Goal: Check status: Check status

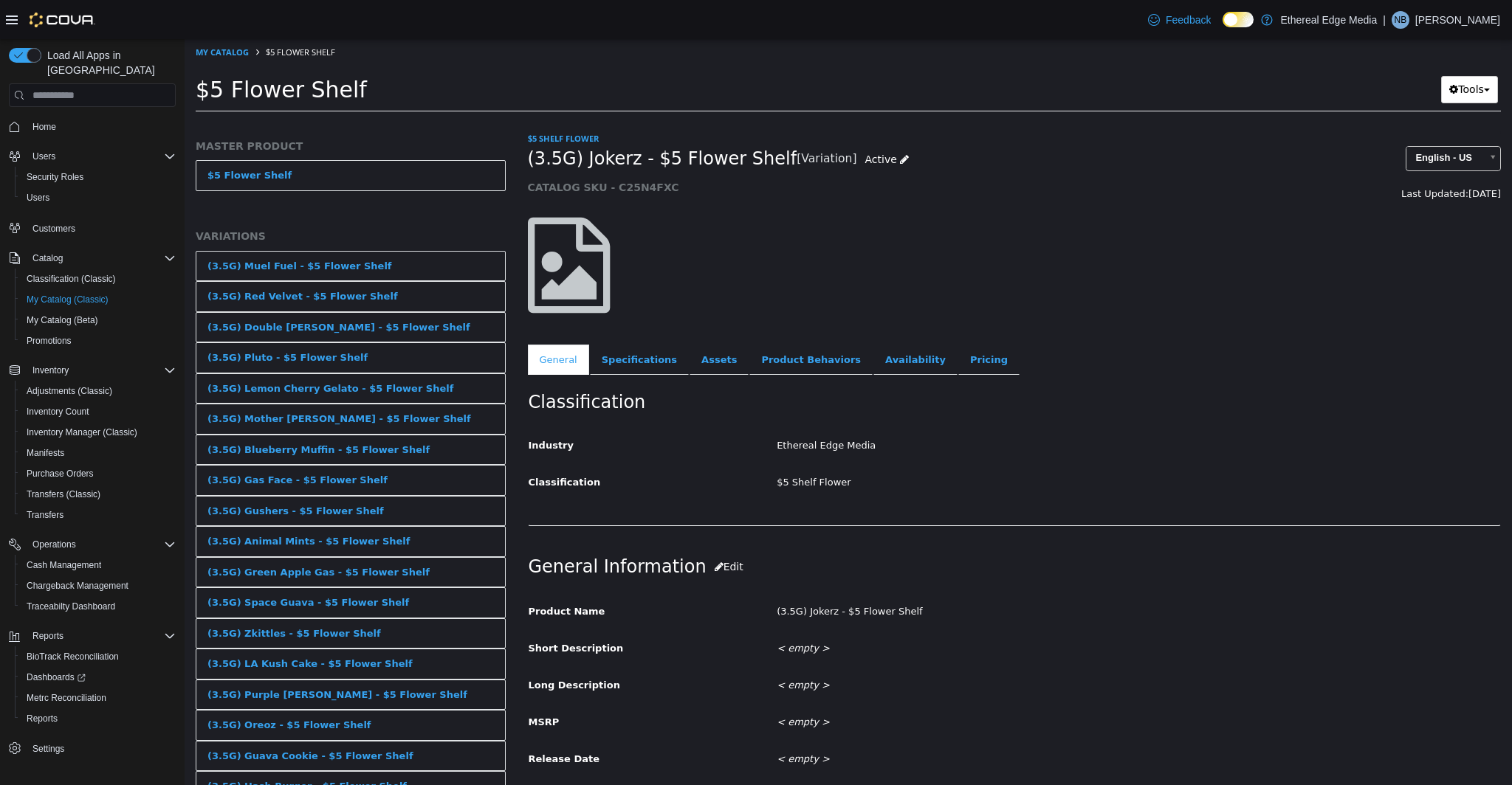
scroll to position [150, 0]
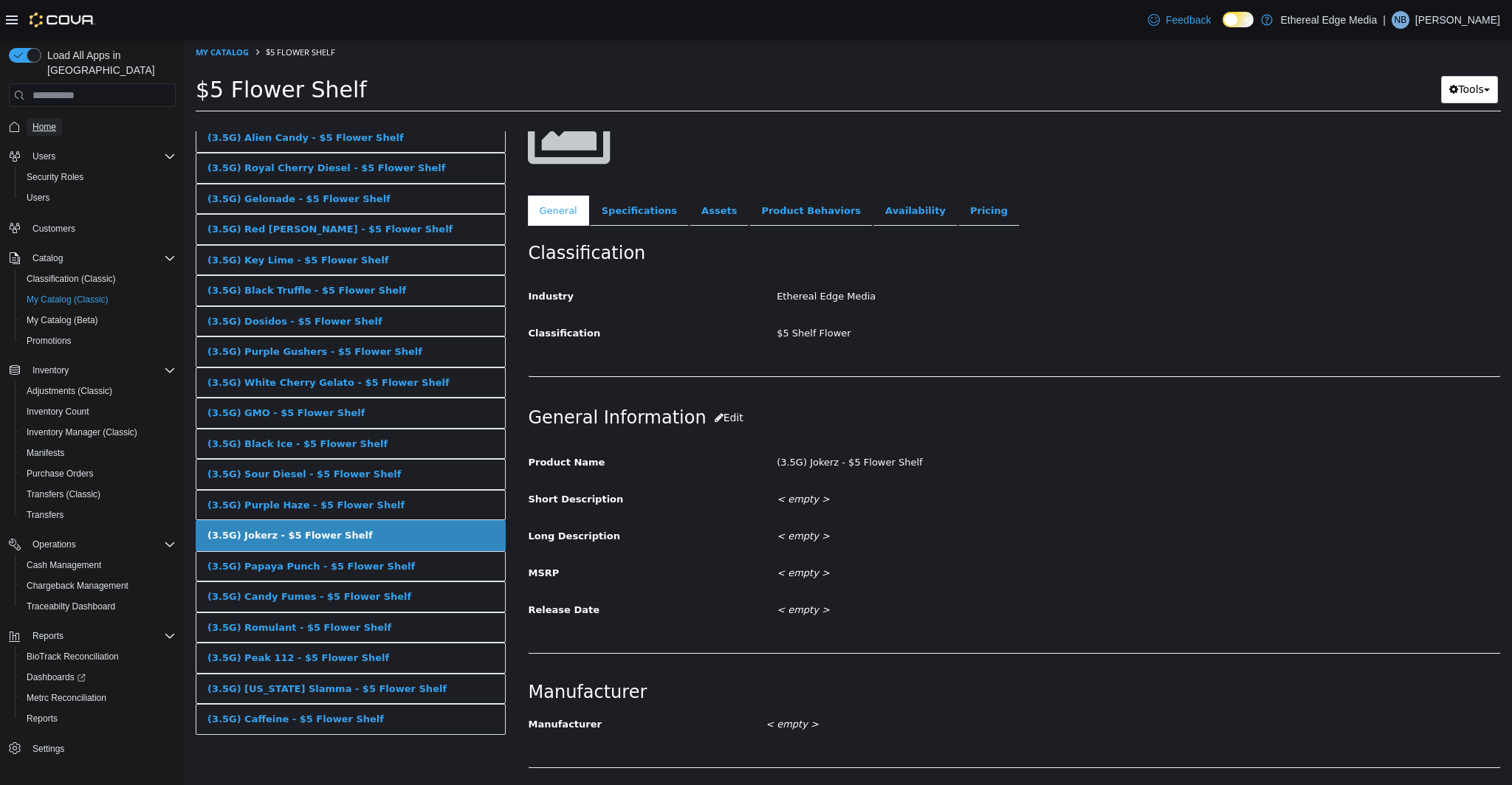
click at [45, 121] on span "Home" at bounding box center [44, 126] width 24 height 12
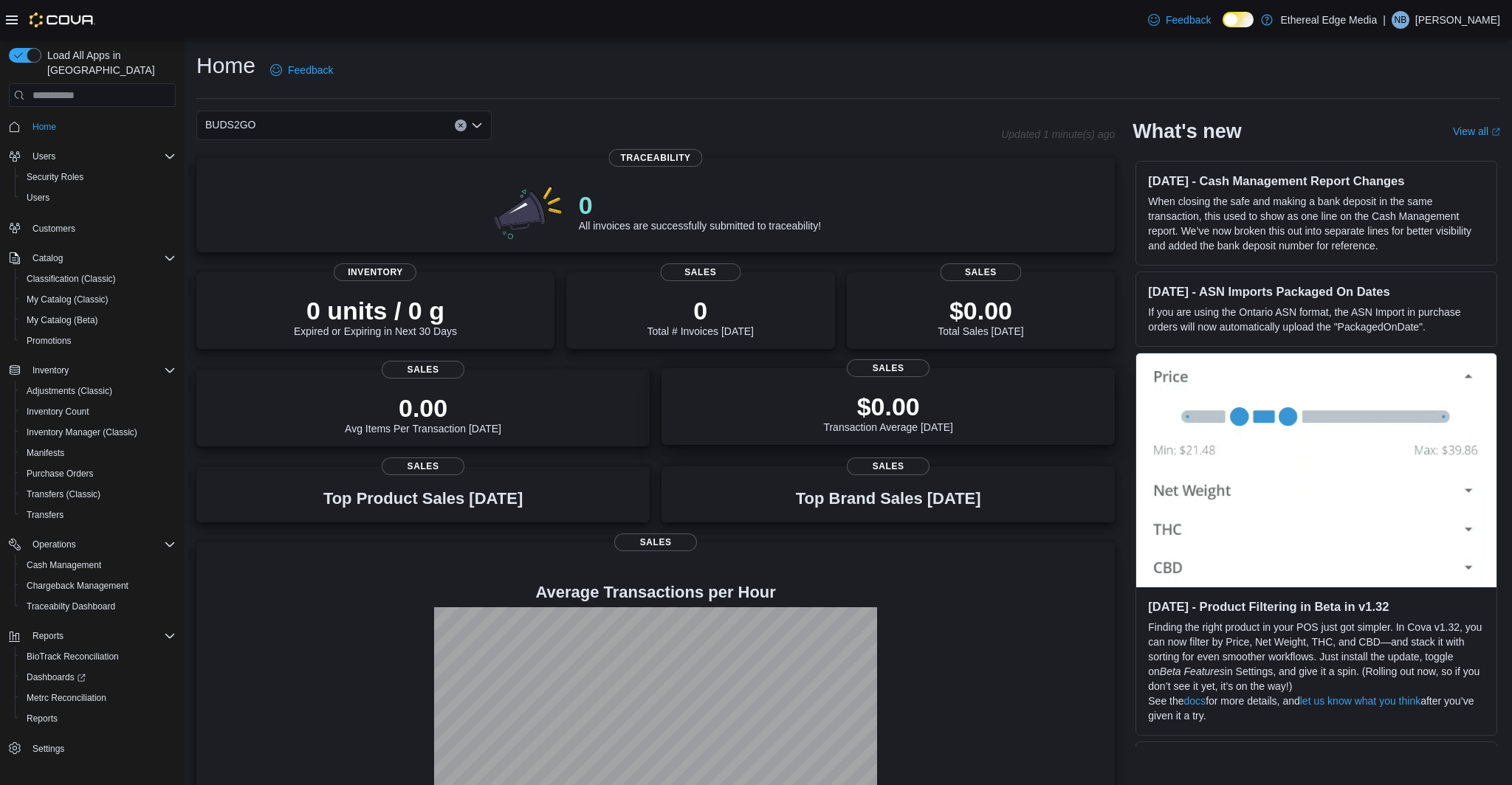
click at [809, 392] on div "$0.00 Transaction Average [DATE]" at bounding box center [888, 409] width 430 height 47
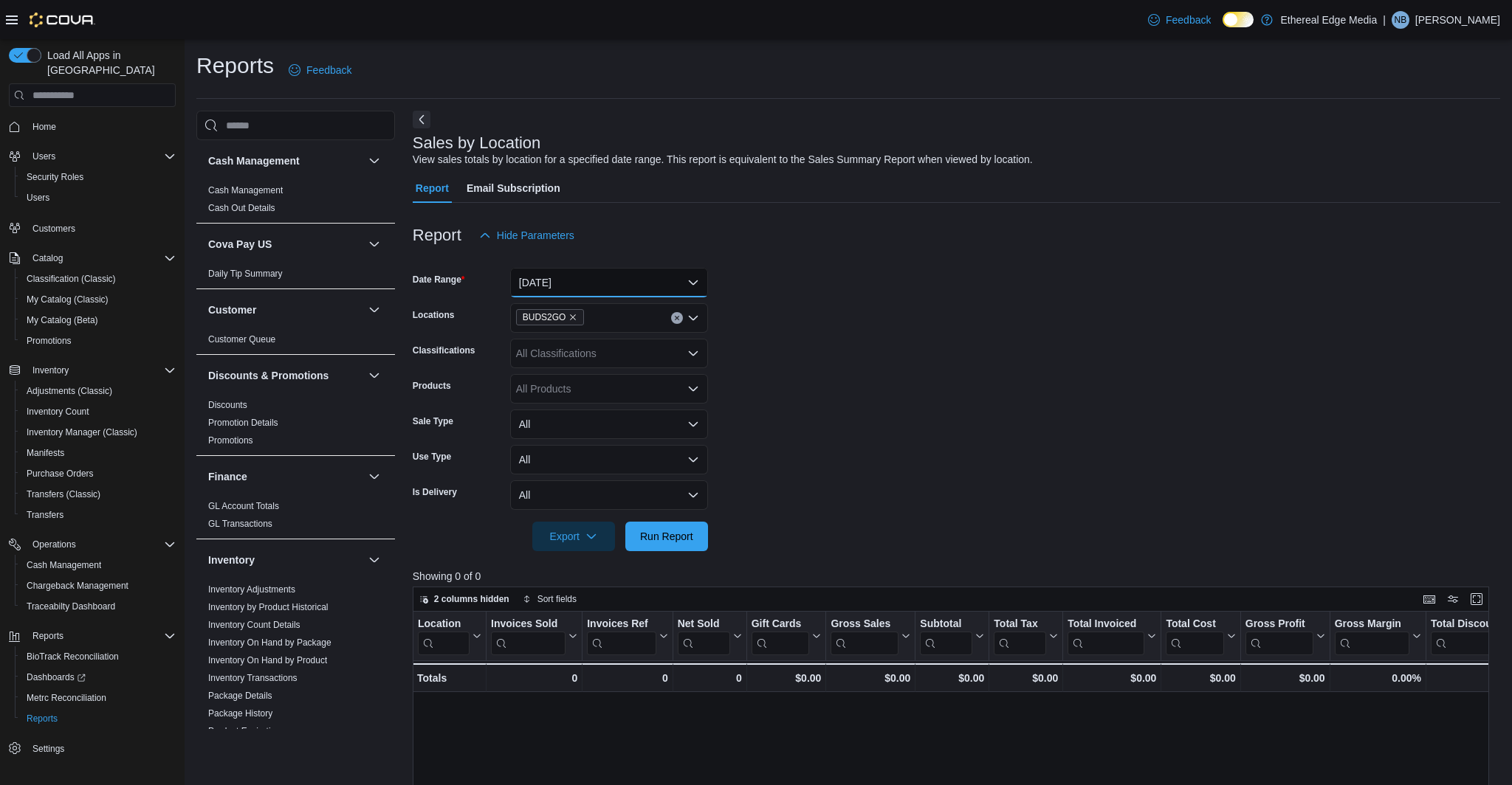
click at [578, 287] on button "Today" at bounding box center [609, 282] width 198 height 29
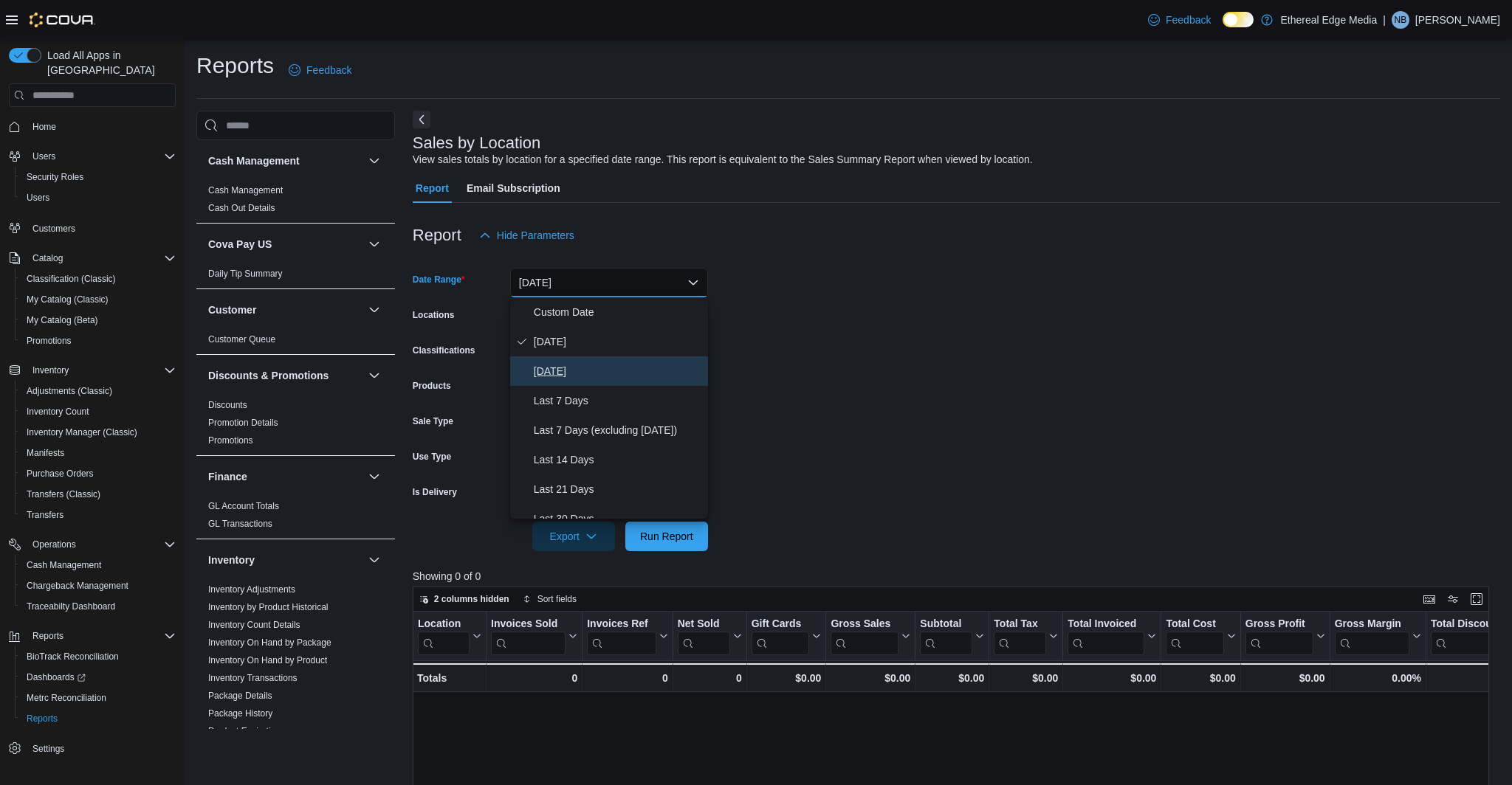
click at [581, 369] on span "Yesterday" at bounding box center [618, 371] width 168 height 18
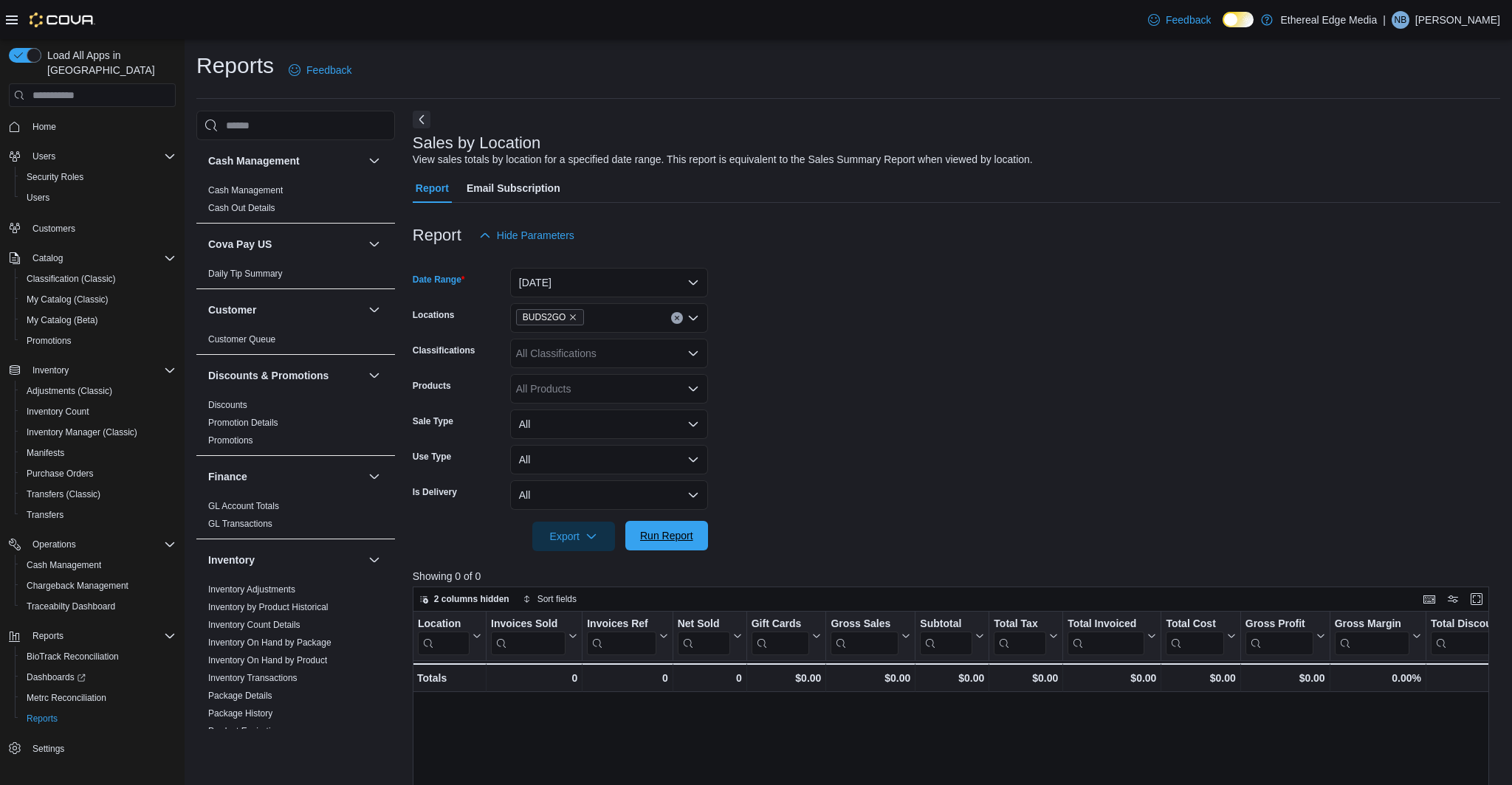
click at [661, 531] on span "Run Report" at bounding box center [667, 536] width 53 height 15
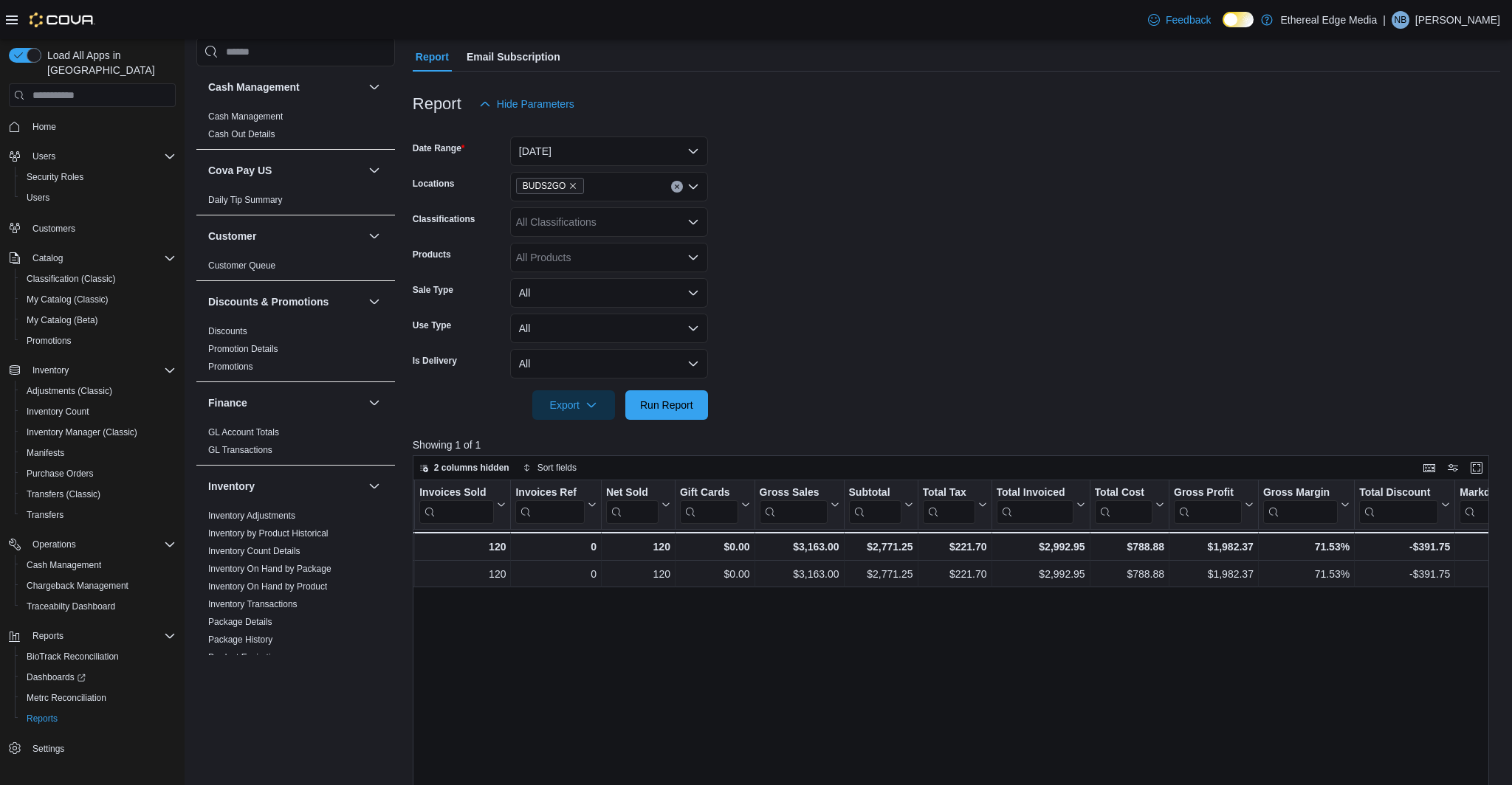
scroll to position [0, 97]
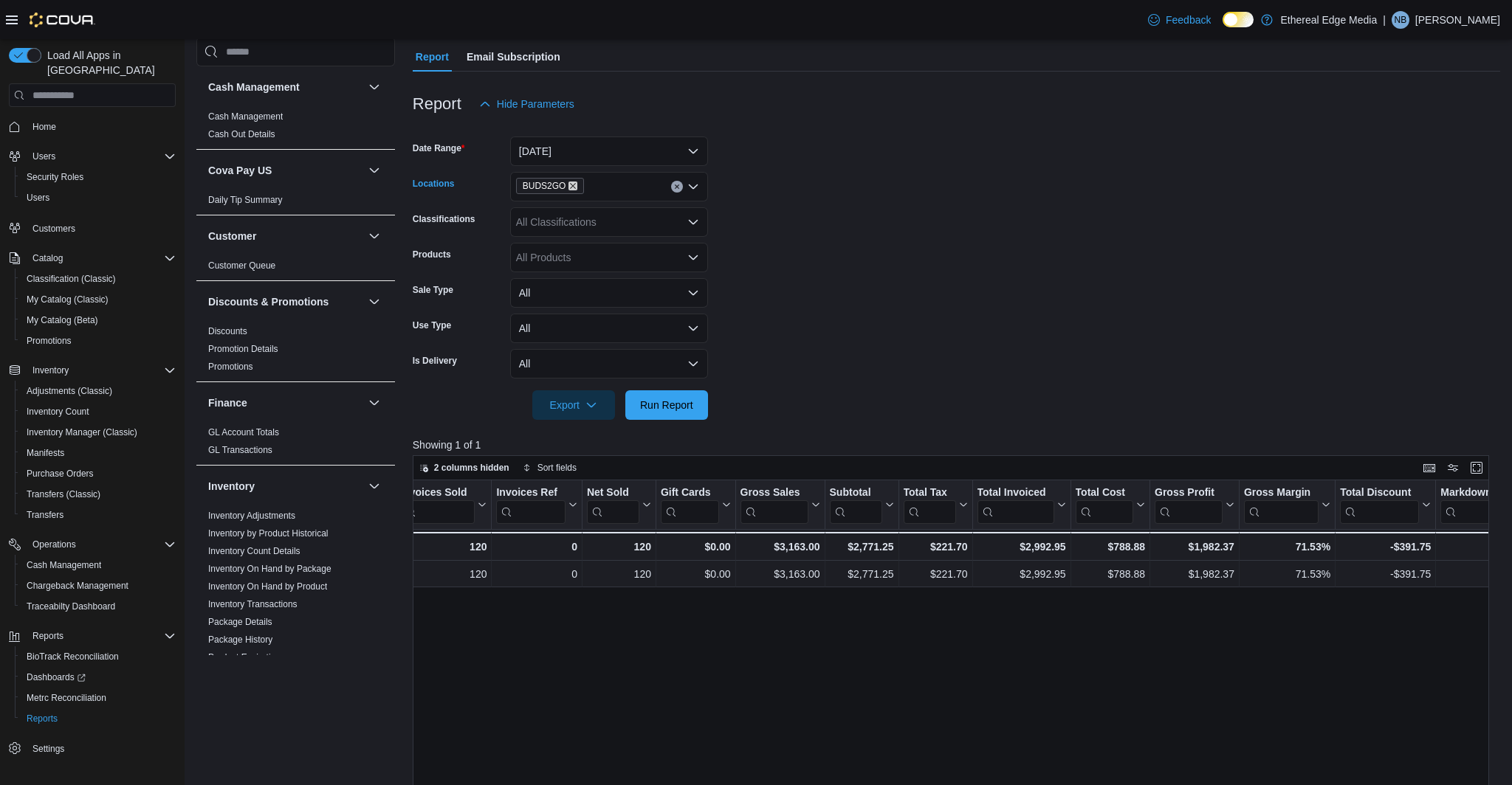
click at [576, 185] on icon "Remove BUDS2GO from selection in this group" at bounding box center [573, 186] width 9 height 9
click at [581, 258] on span "BUDS2GO #2" at bounding box center [574, 255] width 65 height 15
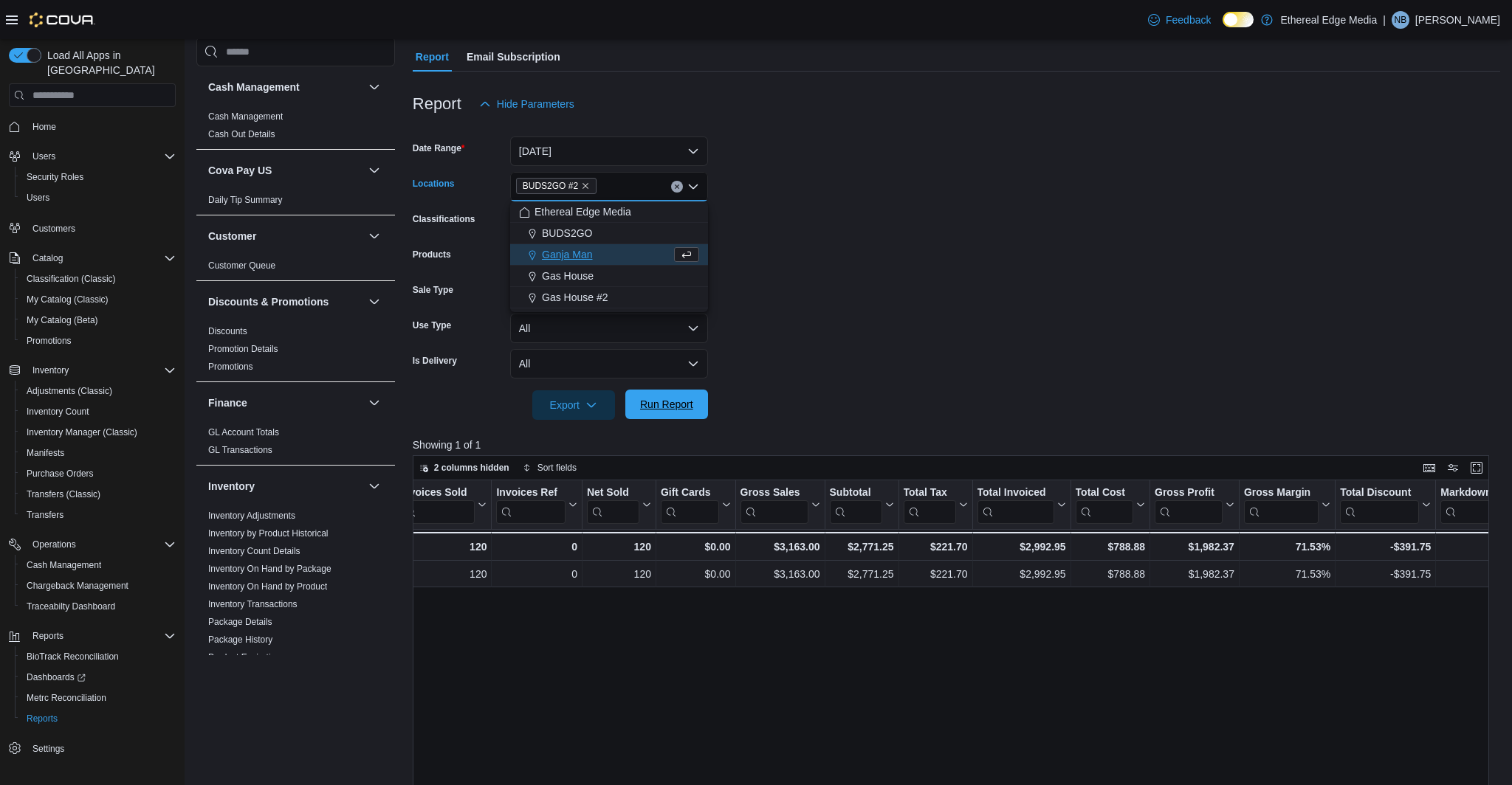
click at [664, 402] on span "Run Report" at bounding box center [667, 404] width 53 height 15
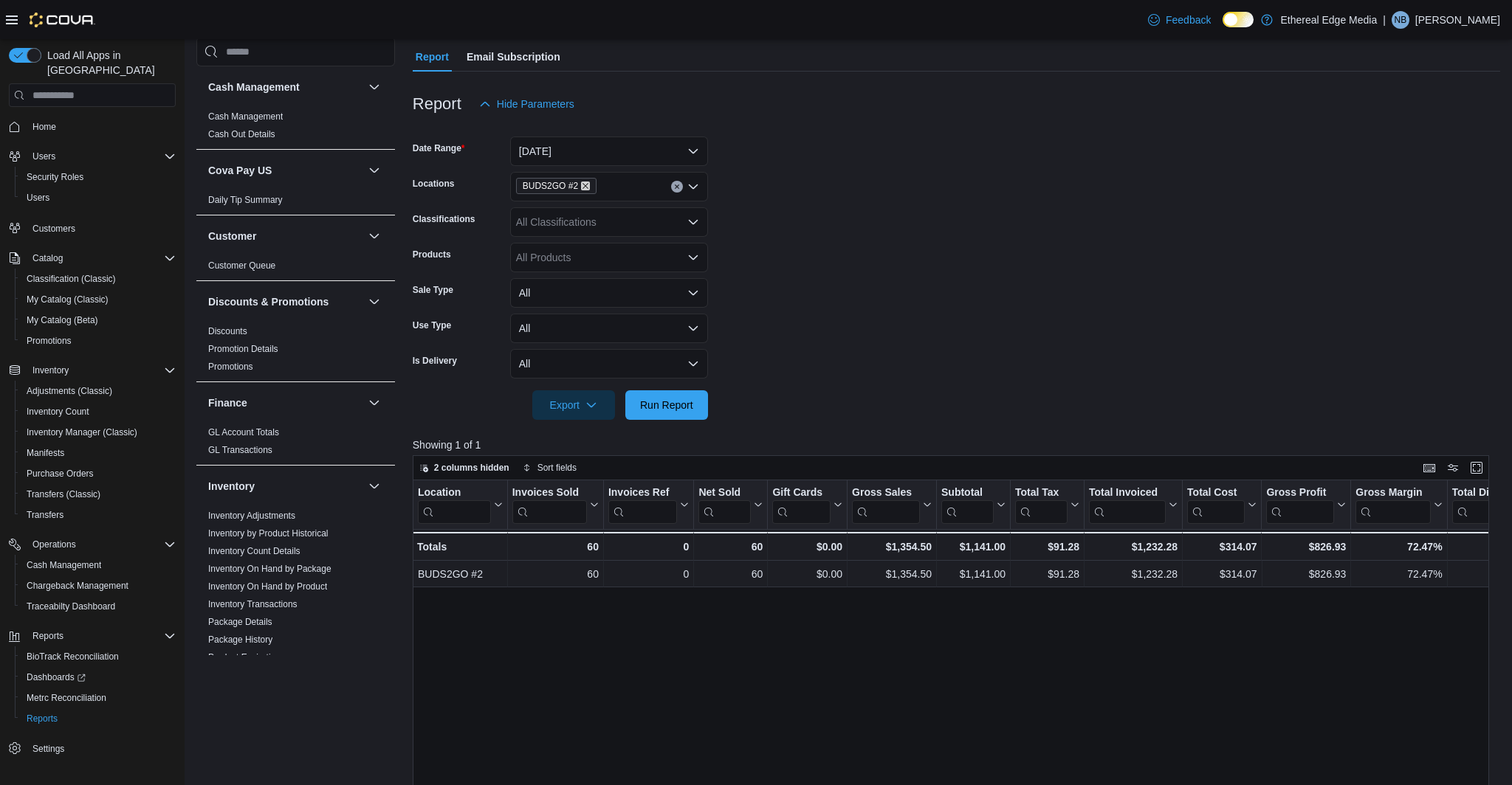
click at [586, 183] on icon "Remove BUDS2GO #2 from selection in this group" at bounding box center [586, 186] width 9 height 9
click at [595, 282] on div "Ganja Man" at bounding box center [609, 276] width 180 height 15
click at [667, 399] on span "Run Report" at bounding box center [667, 404] width 53 height 15
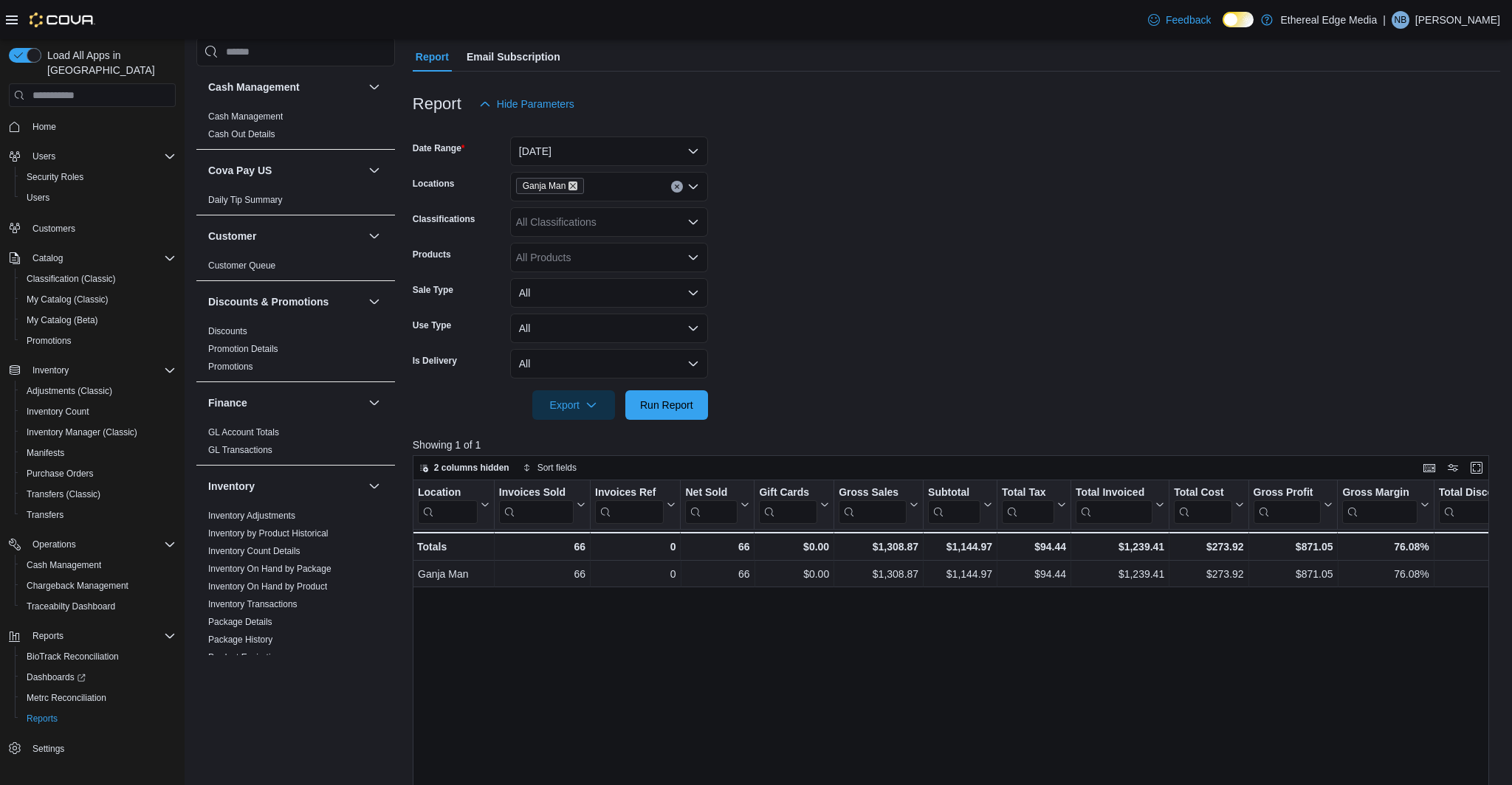
click at [573, 184] on icon "Remove Ganja Man from selection in this group" at bounding box center [573, 186] width 9 height 9
click at [608, 304] on div "Gas House" at bounding box center [609, 297] width 180 height 15
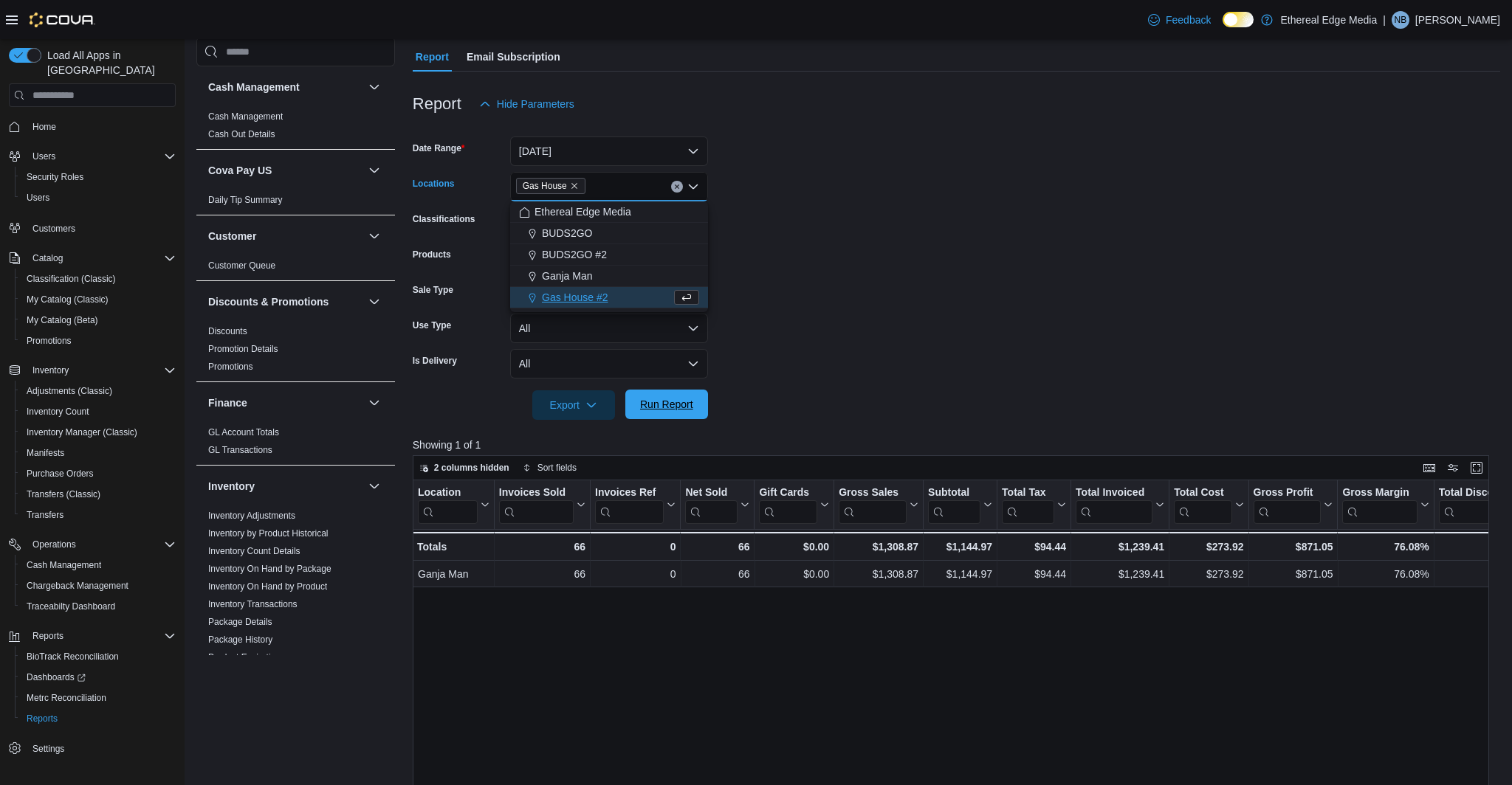
click at [657, 392] on span "Run Report" at bounding box center [666, 404] width 65 height 29
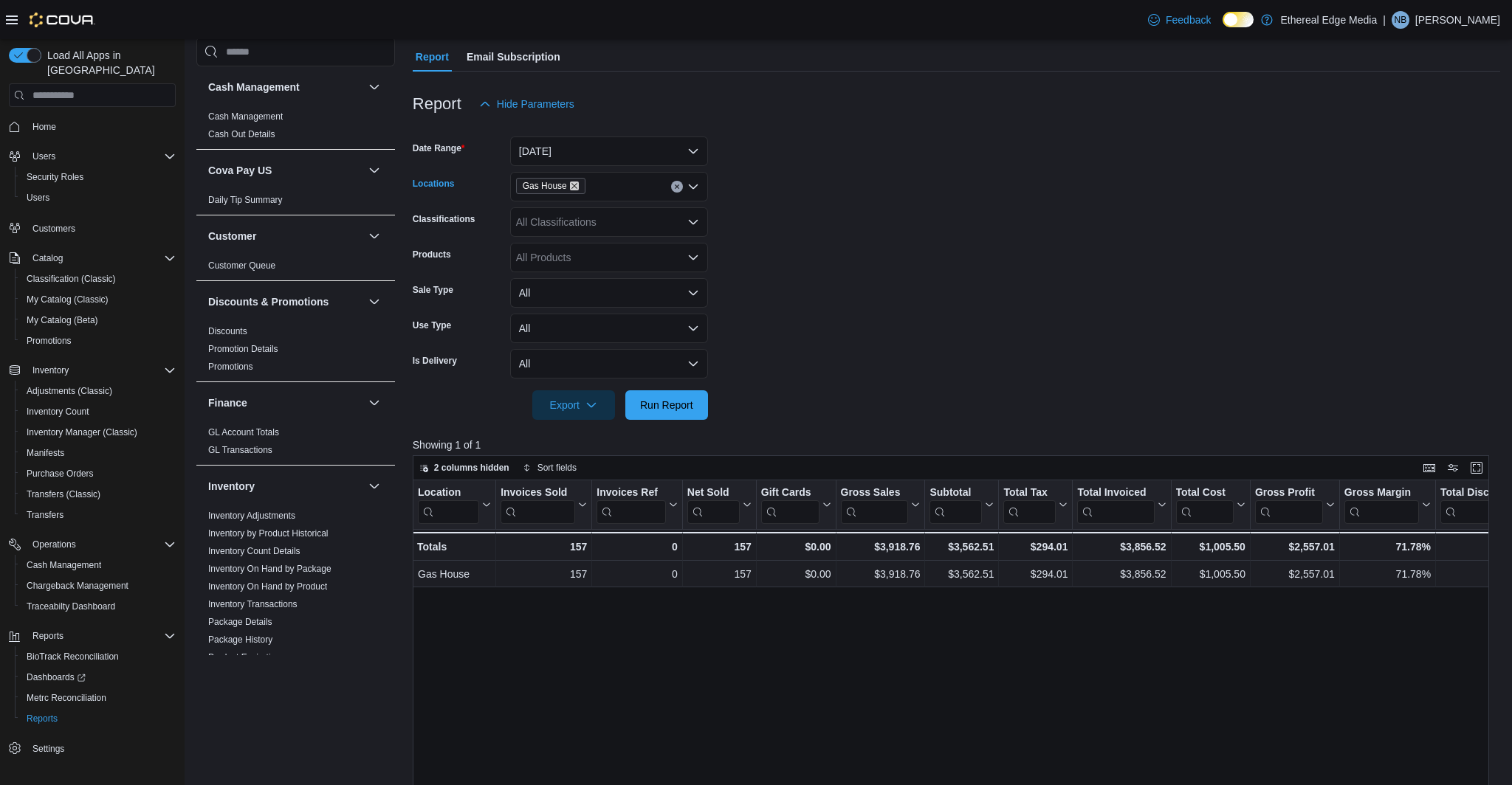
click at [573, 187] on icon "Remove Gas House from selection in this group" at bounding box center [574, 186] width 9 height 9
click at [589, 232] on span "BUDS2GO" at bounding box center [567, 233] width 50 height 15
drag, startPoint x: 677, startPoint y: 412, endPoint x: 850, endPoint y: 317, distance: 197.4
click at [677, 412] on span "Run Report" at bounding box center [666, 405] width 65 height 29
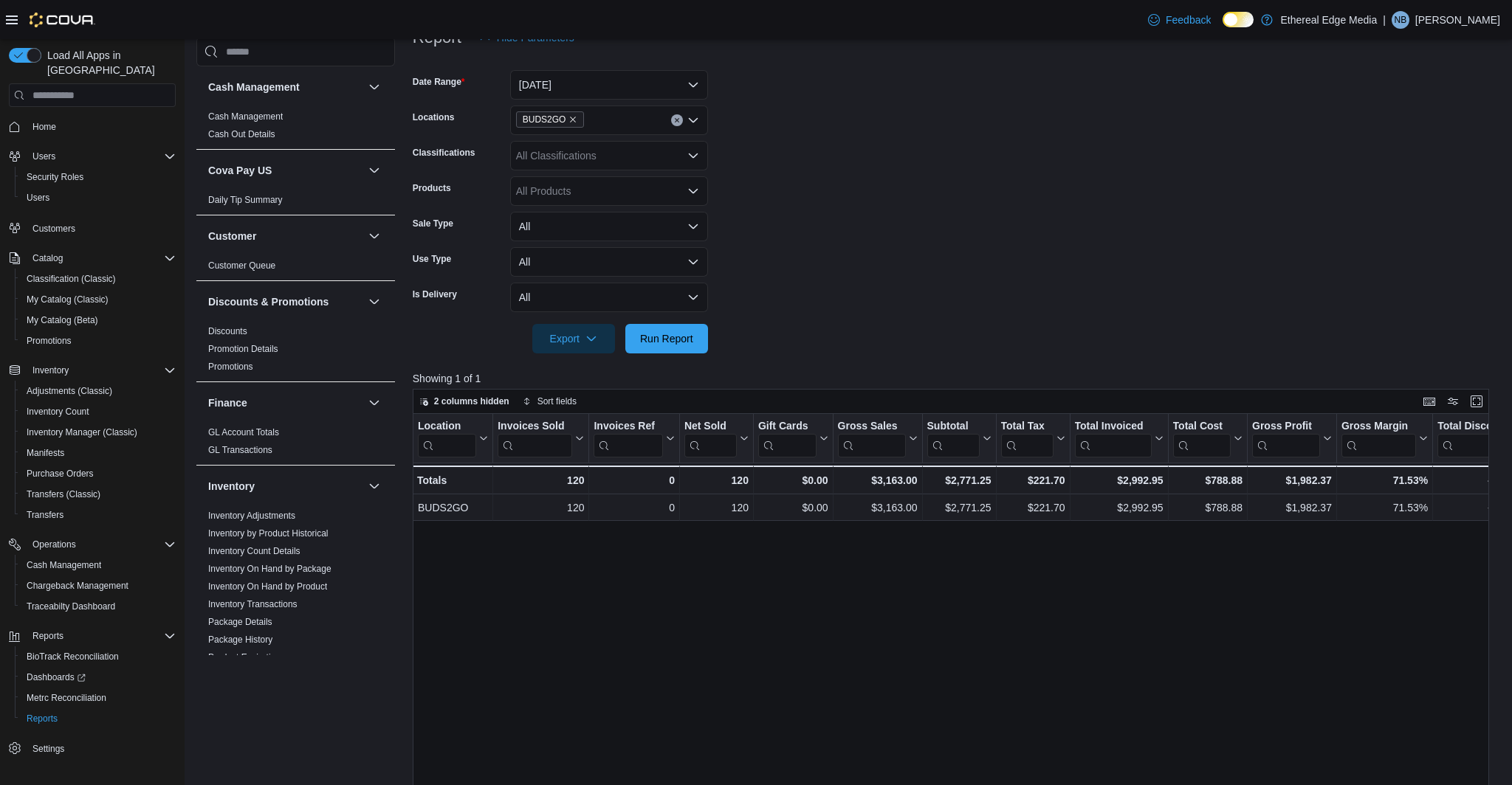
scroll to position [149, 0]
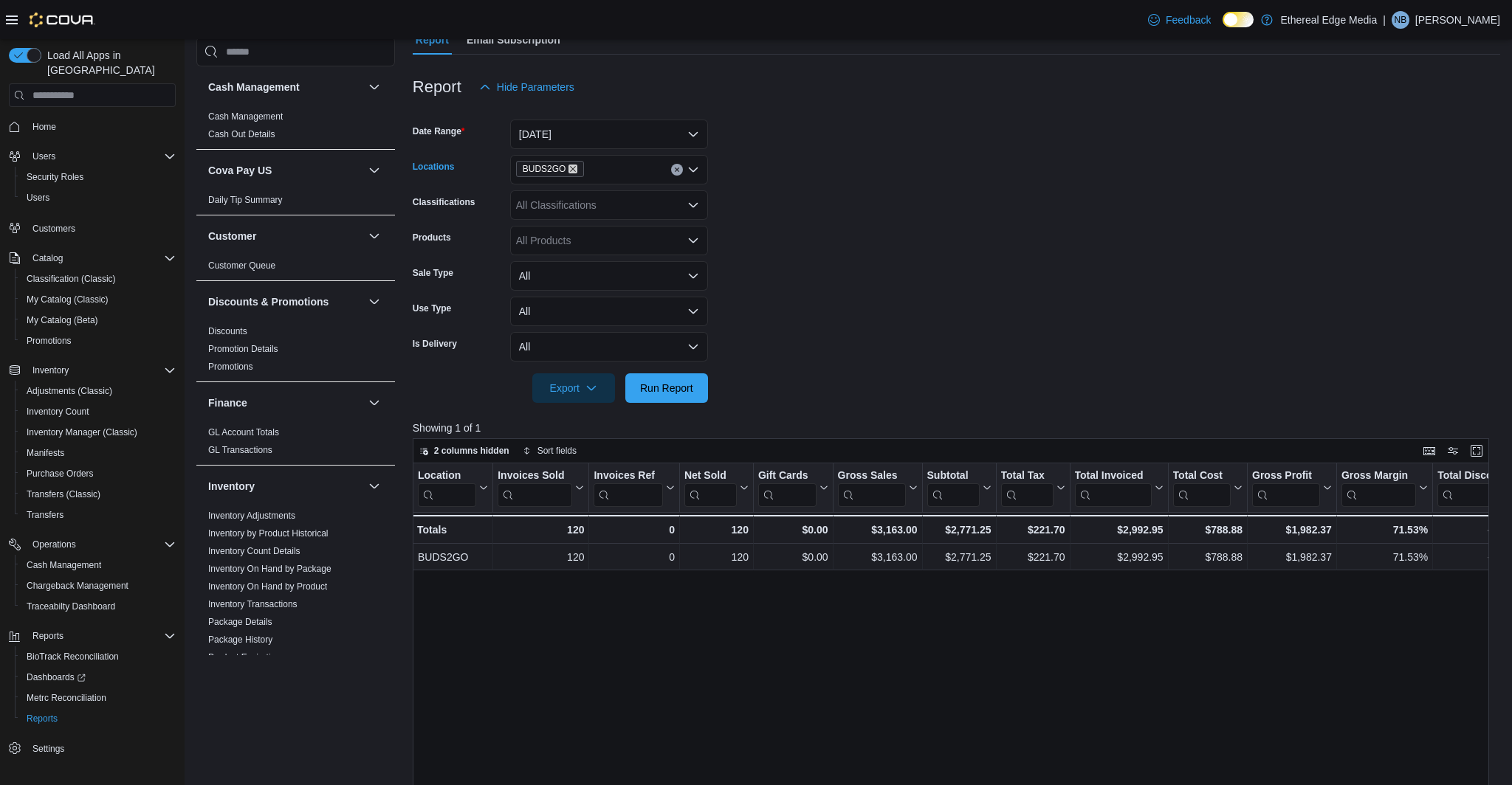
click at [576, 171] on icon "Remove BUDS2GO from selection in this group" at bounding box center [573, 169] width 9 height 9
drag, startPoint x: 584, startPoint y: 240, endPoint x: 611, endPoint y: 292, distance: 58.6
click at [584, 240] on span "BUDS2GO #2" at bounding box center [574, 238] width 65 height 15
drag, startPoint x: 677, startPoint y: 406, endPoint x: 672, endPoint y: 399, distance: 8.6
click at [677, 406] on div at bounding box center [957, 412] width 1088 height 18
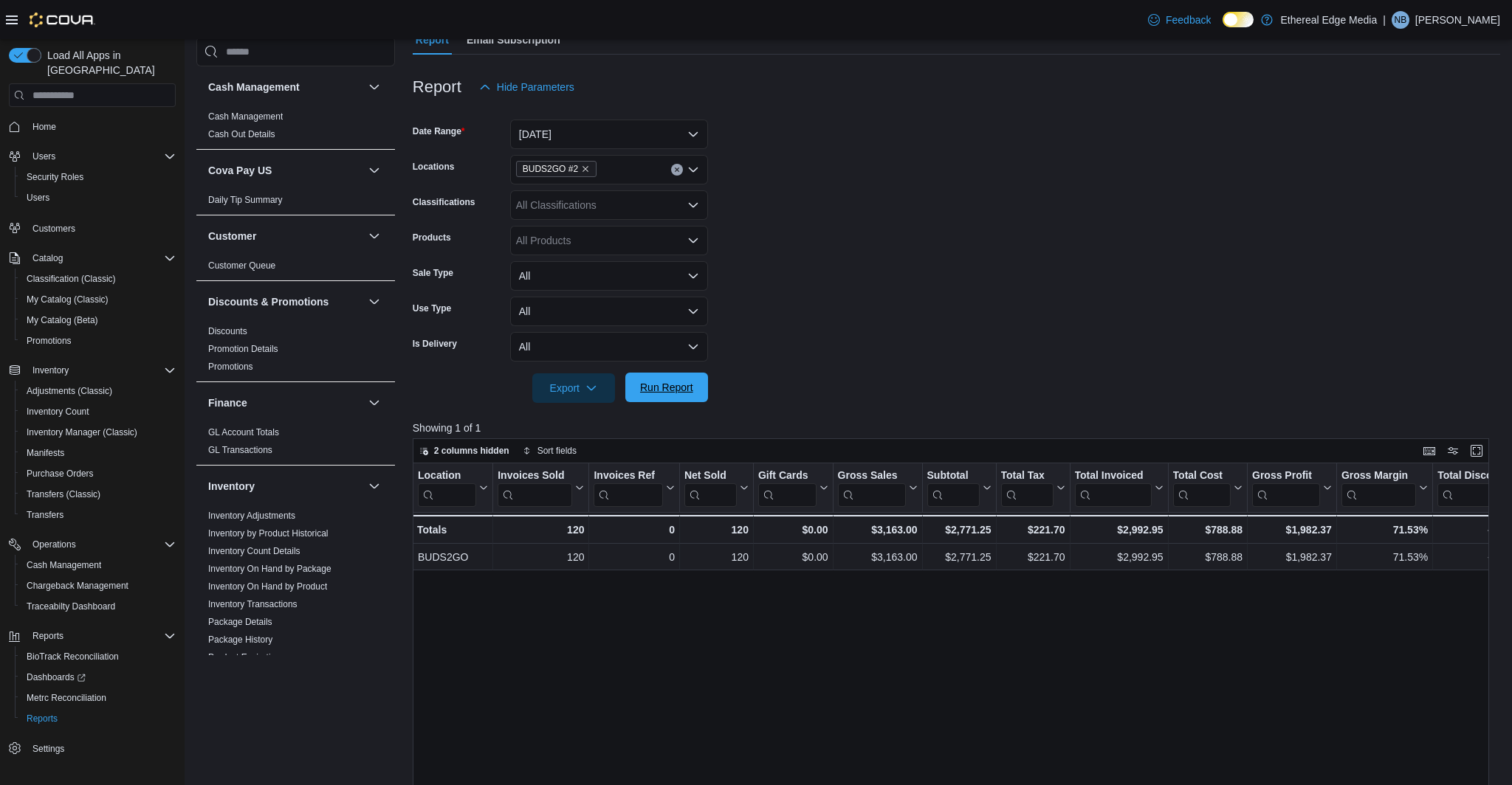
drag, startPoint x: 669, startPoint y: 394, endPoint x: 669, endPoint y: 384, distance: 10.0
click at [669, 394] on span "Run Report" at bounding box center [667, 387] width 53 height 15
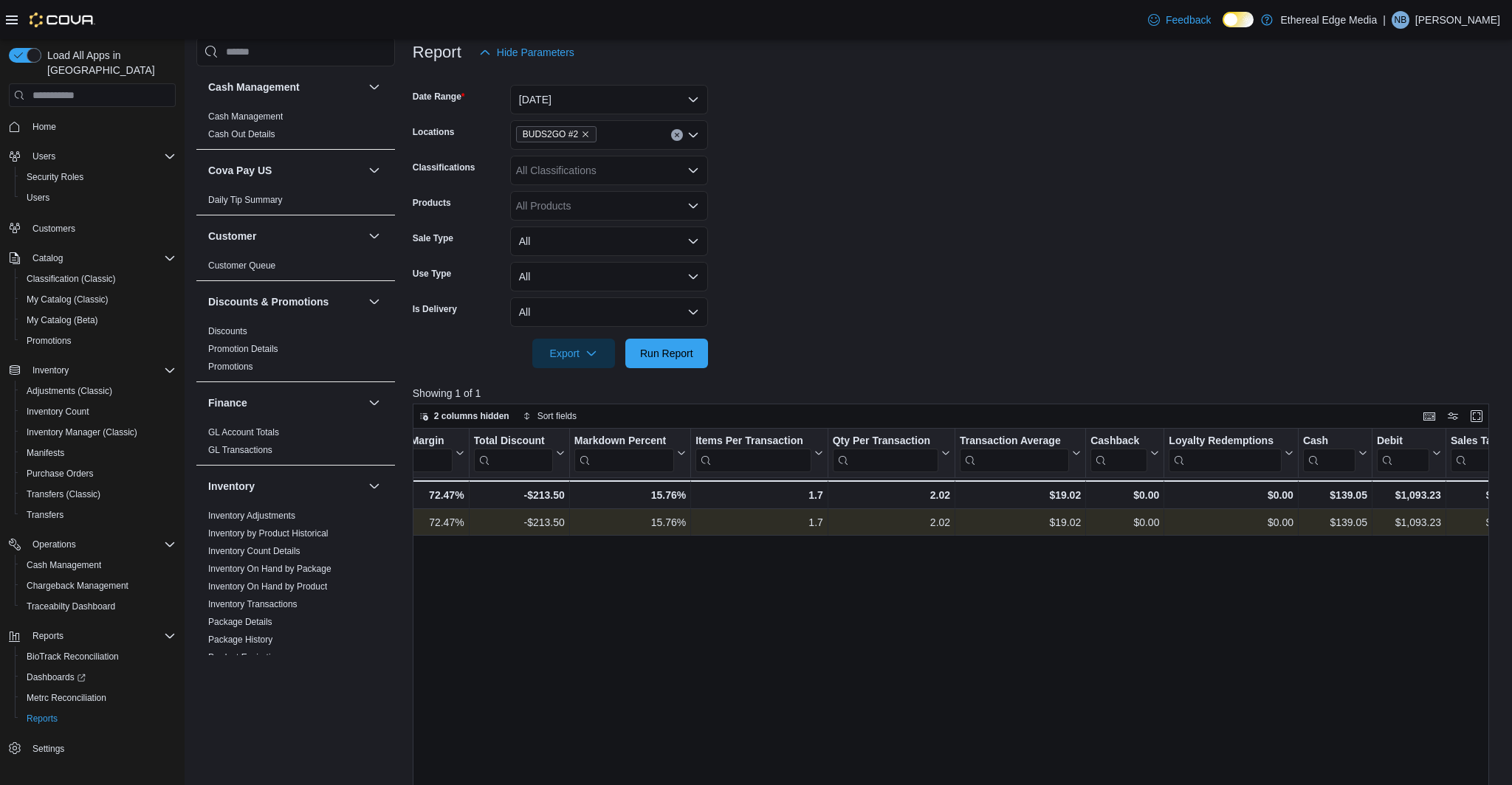
scroll to position [0, 1085]
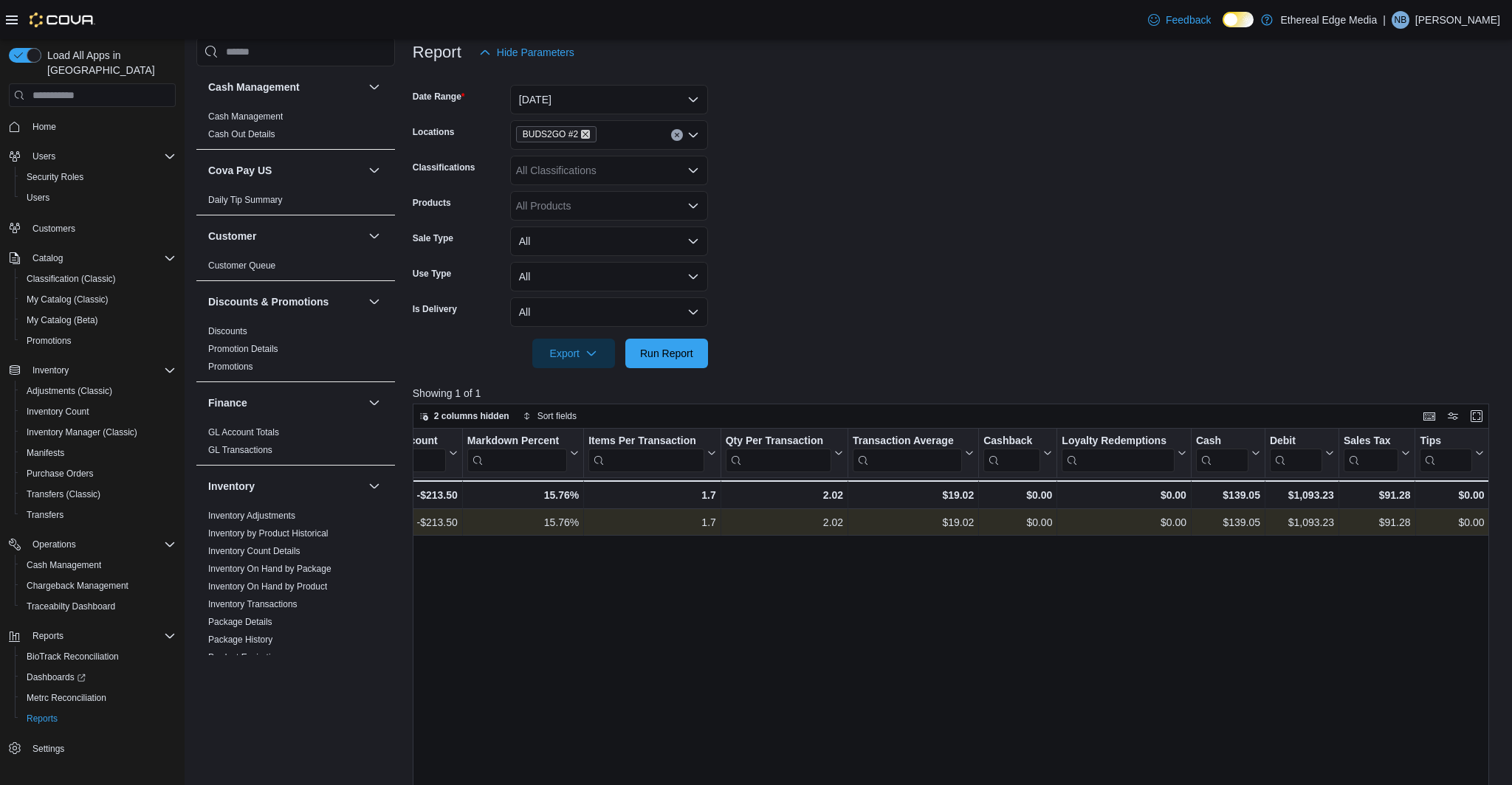
click at [589, 134] on icon "Remove BUDS2GO #2 from selection in this group" at bounding box center [586, 134] width 9 height 9
click at [592, 179] on div "BUDS2GO" at bounding box center [609, 182] width 180 height 15
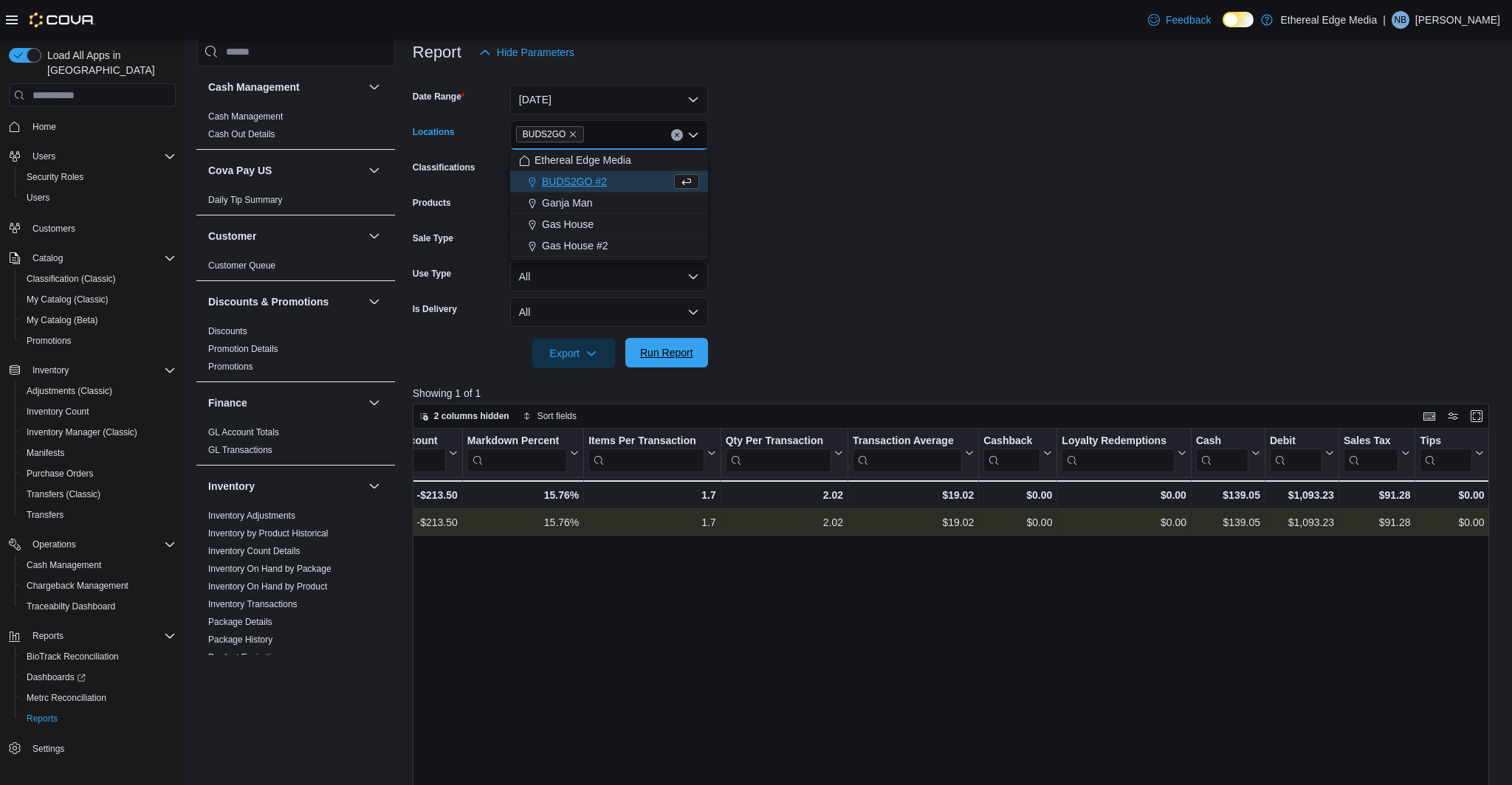
click at [663, 348] on span "Run Report" at bounding box center [667, 352] width 53 height 15
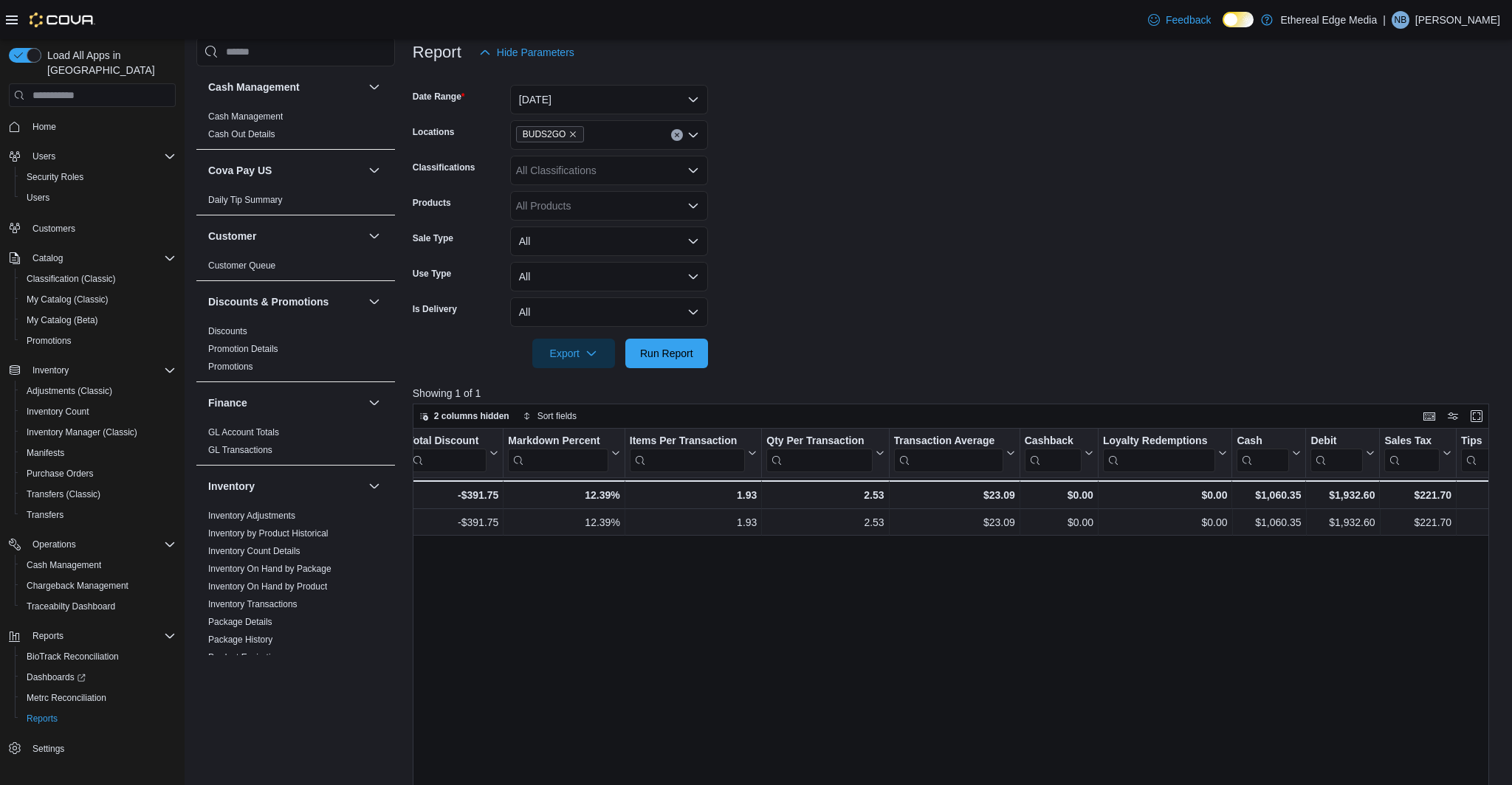
scroll to position [0, 1070]
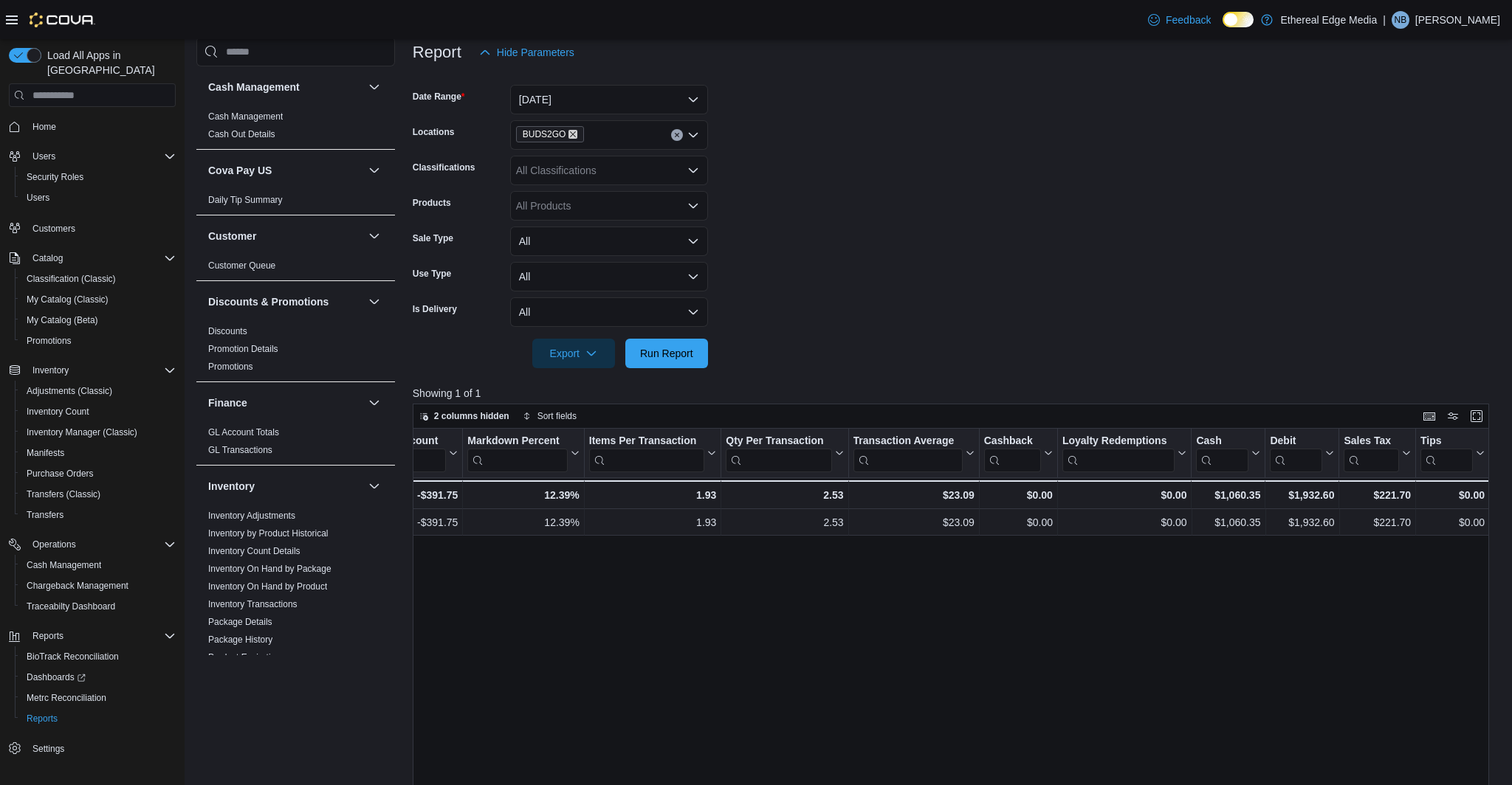
click at [574, 134] on icon "Remove BUDS2GO from selection in this group" at bounding box center [573, 134] width 9 height 9
click at [581, 230] on span "Ganja Man" at bounding box center [567, 224] width 50 height 15
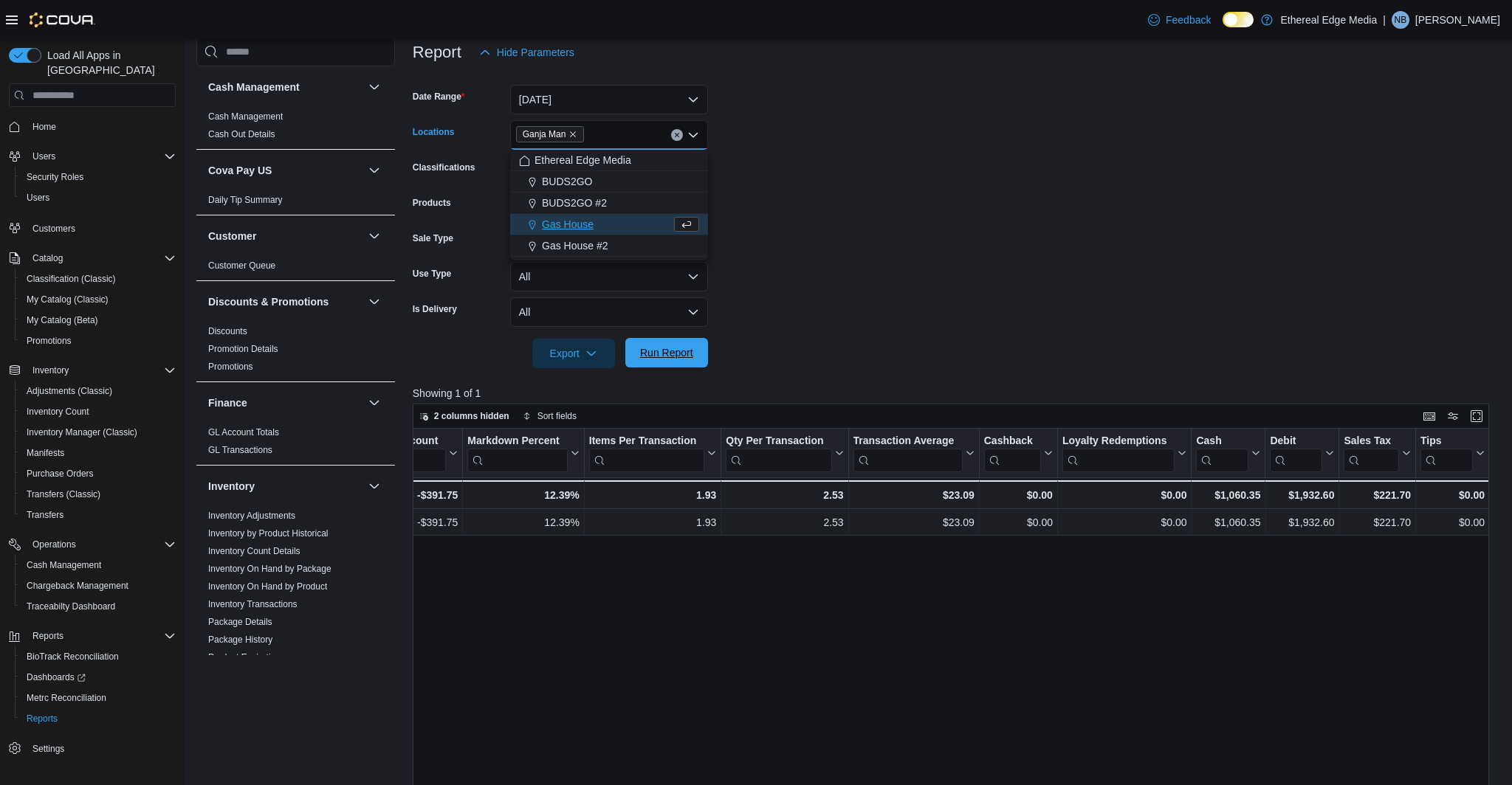
click at [672, 349] on span "Run Report" at bounding box center [667, 352] width 53 height 15
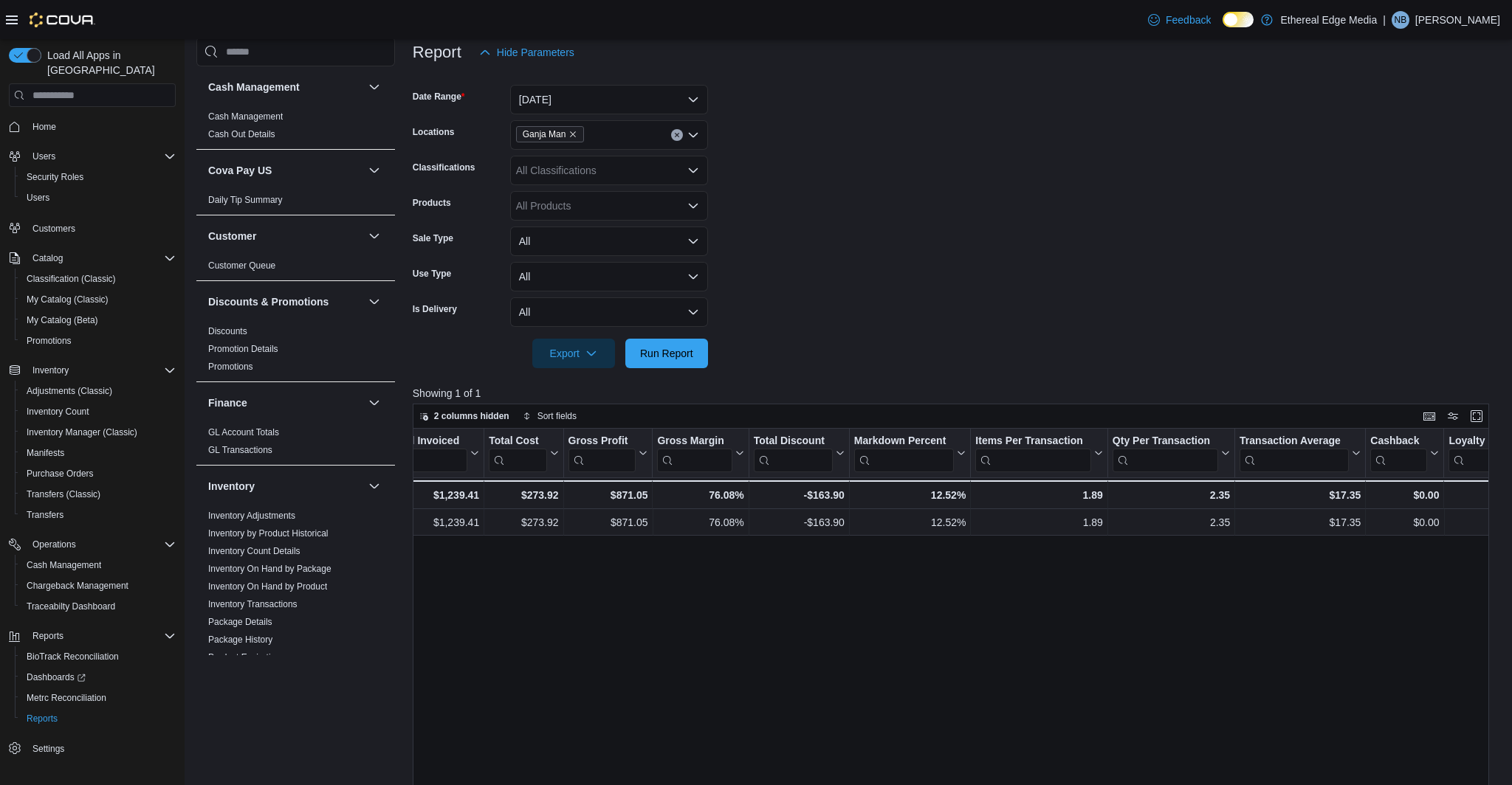
scroll to position [0, 695]
click at [568, 91] on button "Yesterday" at bounding box center [609, 99] width 198 height 29
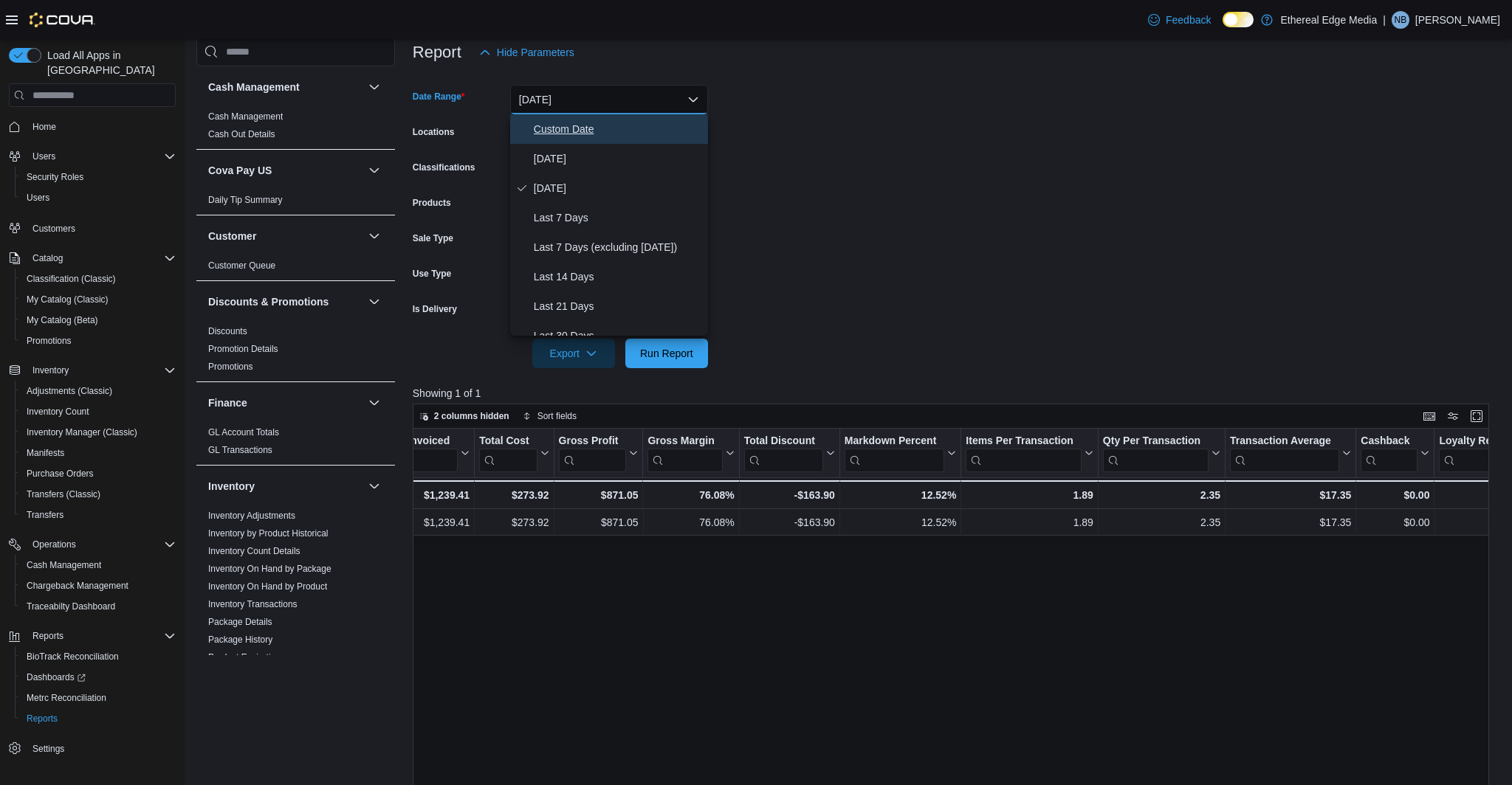
click at [560, 130] on span "Custom Date" at bounding box center [618, 129] width 168 height 18
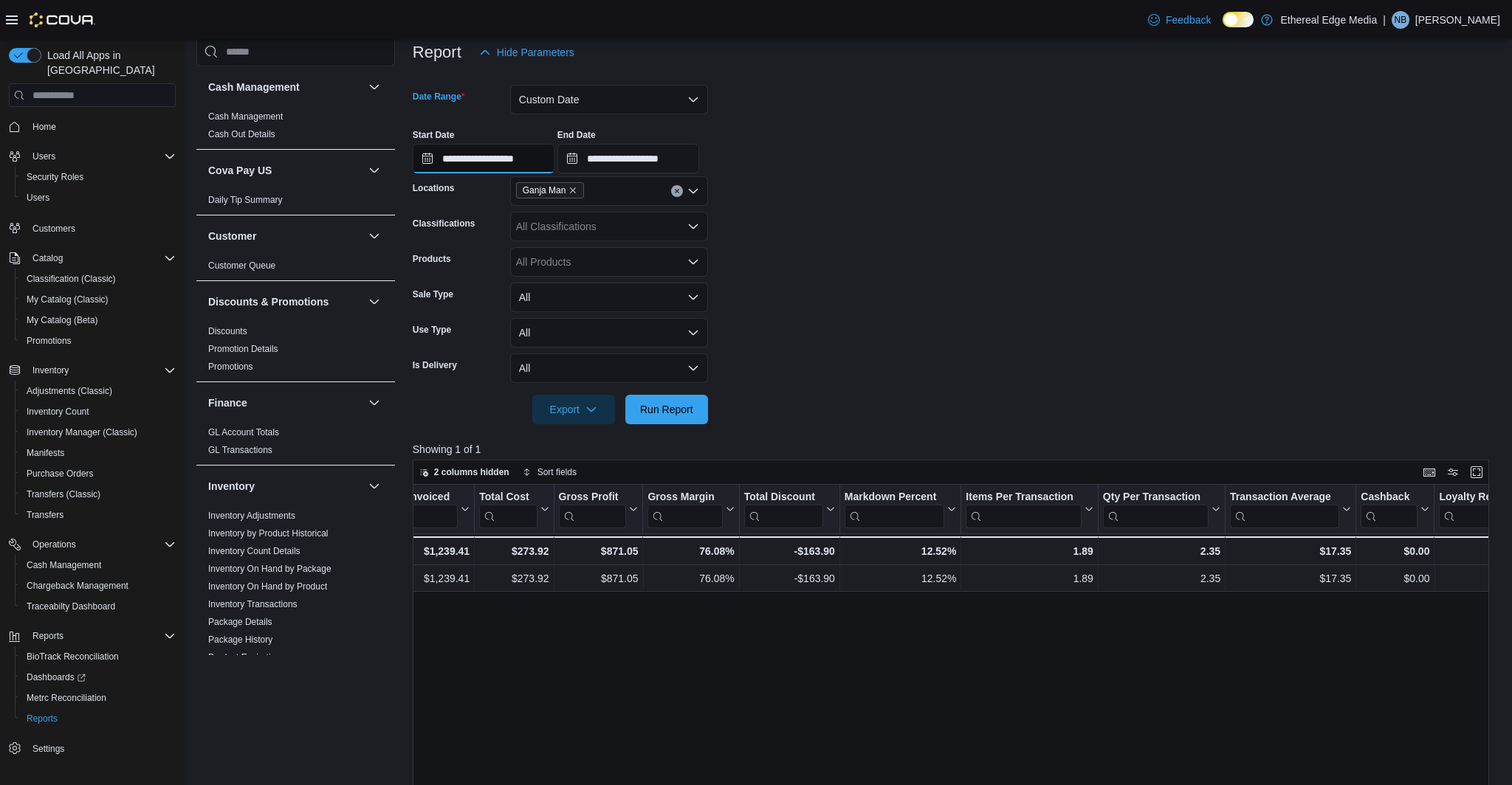
click at [507, 158] on input "**********" at bounding box center [484, 158] width 142 height 29
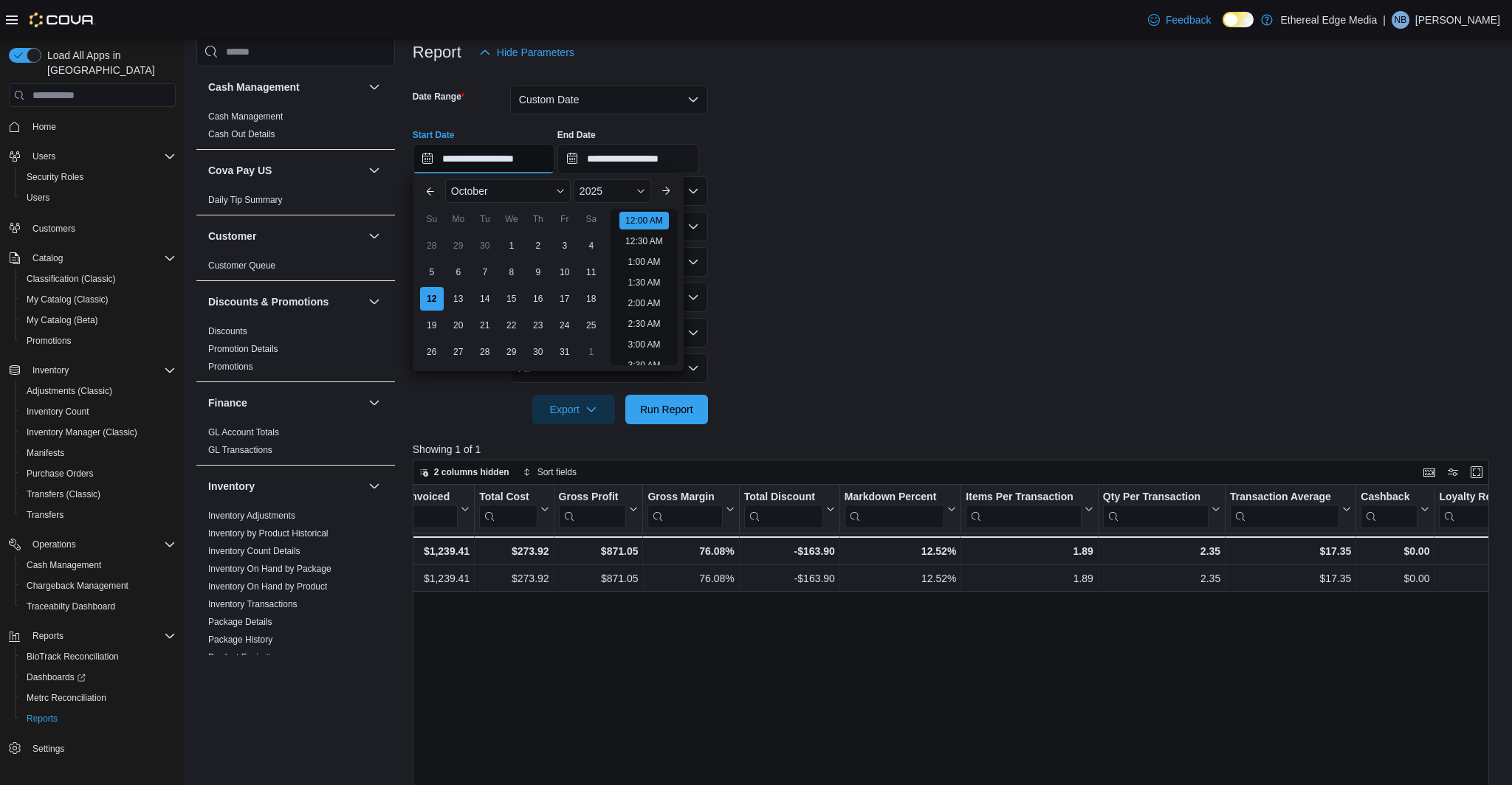
scroll to position [45, 0]
click at [514, 255] on div "1" at bounding box center [511, 246] width 26 height 26
click at [582, 267] on div "11" at bounding box center [590, 272] width 26 height 26
click at [516, 247] on div "1" at bounding box center [511, 246] width 26 height 26
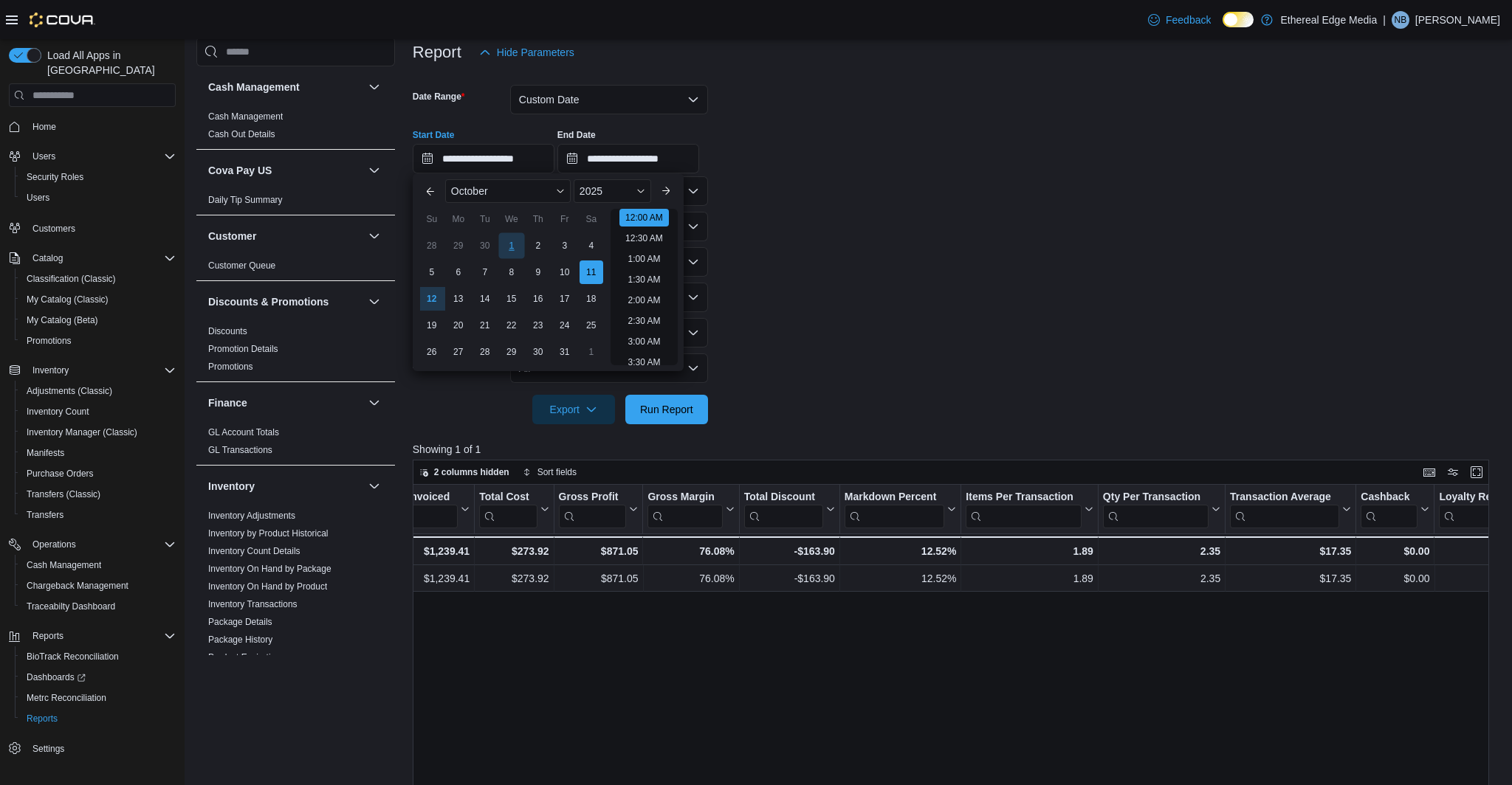
type input "**********"
click at [611, 161] on input "**********" at bounding box center [628, 158] width 142 height 29
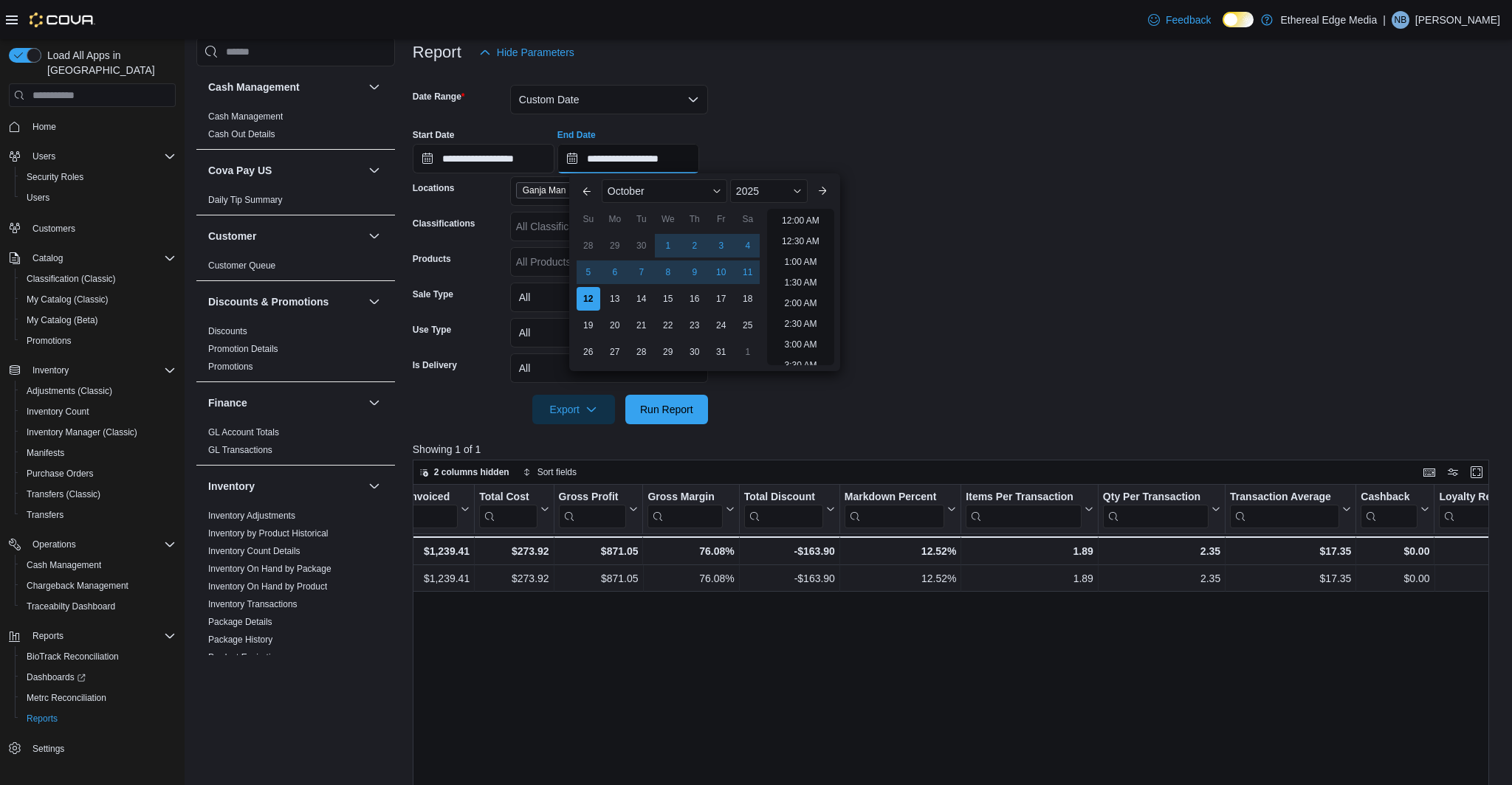
scroll to position [838, 0]
click at [751, 270] on div "11" at bounding box center [747, 272] width 26 height 26
type input "**********"
click at [998, 267] on form "**********" at bounding box center [957, 245] width 1088 height 357
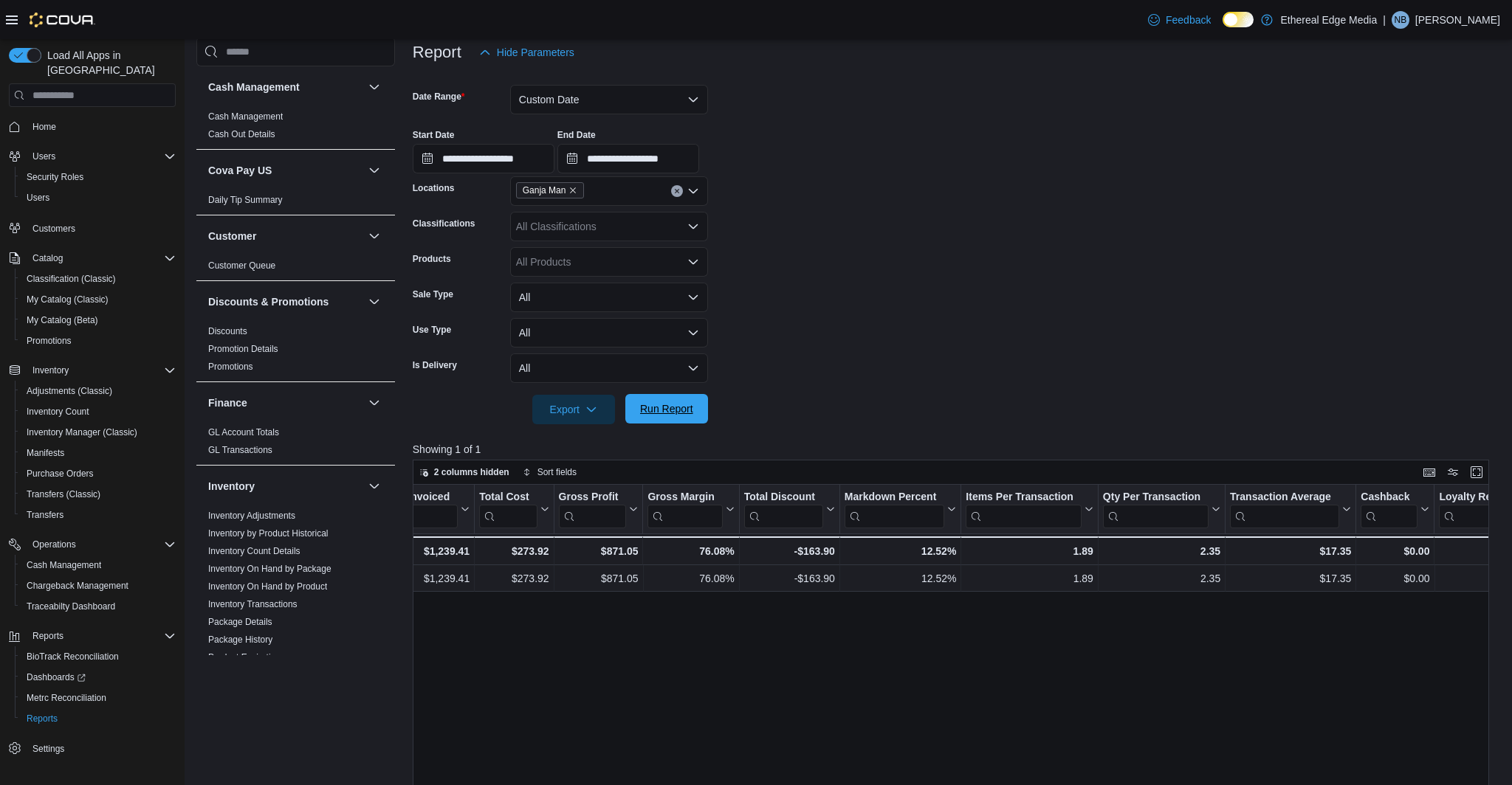
drag, startPoint x: 684, startPoint y: 401, endPoint x: 694, endPoint y: 395, distance: 11.7
click at [684, 401] on span "Run Report" at bounding box center [666, 409] width 65 height 29
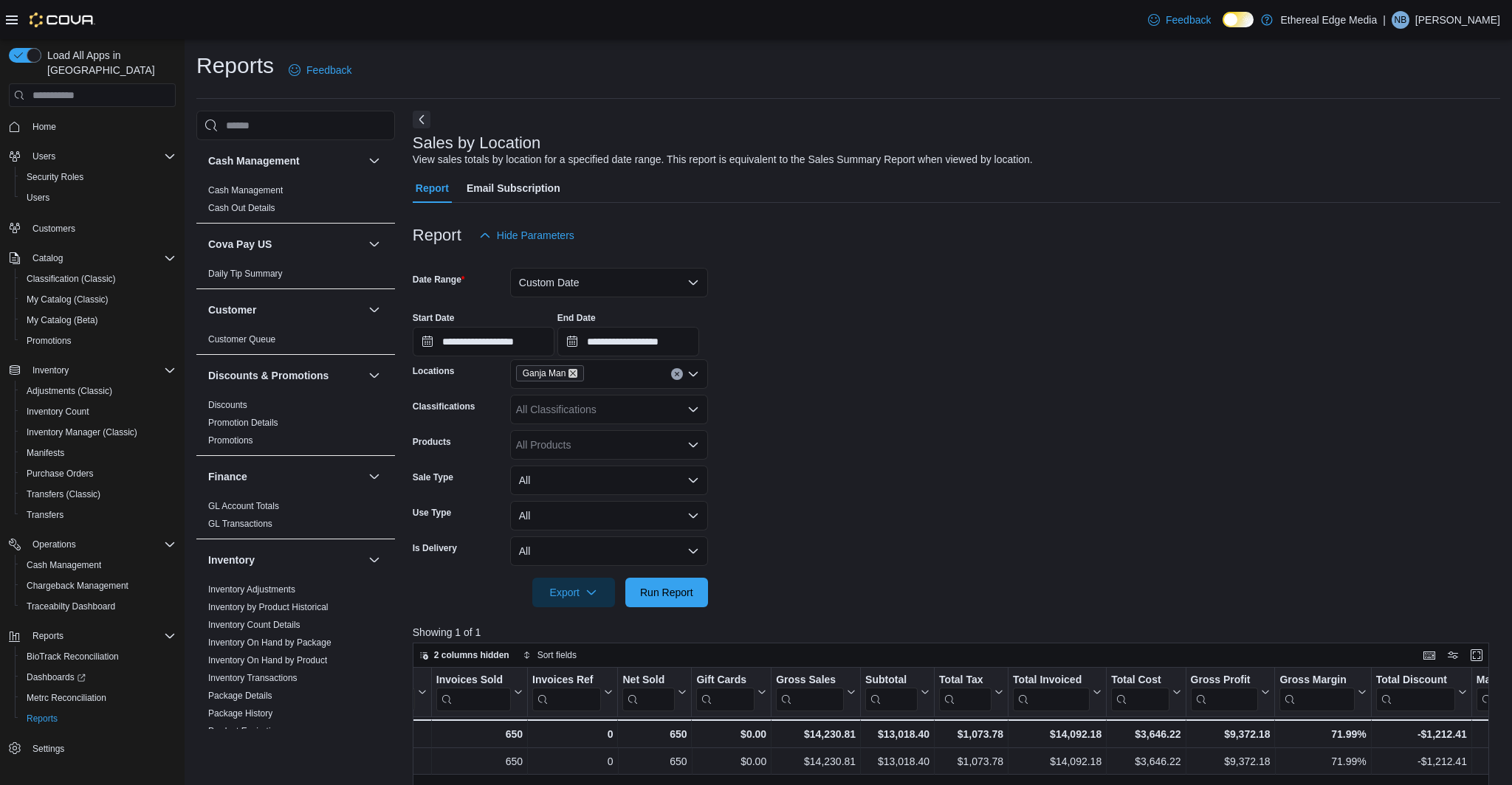
click at [574, 375] on icon "Remove Ganja Man from selection in this group" at bounding box center [573, 374] width 9 height 9
click at [598, 425] on div "BUDS2GO" at bounding box center [609, 420] width 180 height 15
drag, startPoint x: 650, startPoint y: 595, endPoint x: 758, endPoint y: 571, distance: 110.6
click at [651, 595] on span "Run Report" at bounding box center [667, 593] width 53 height 15
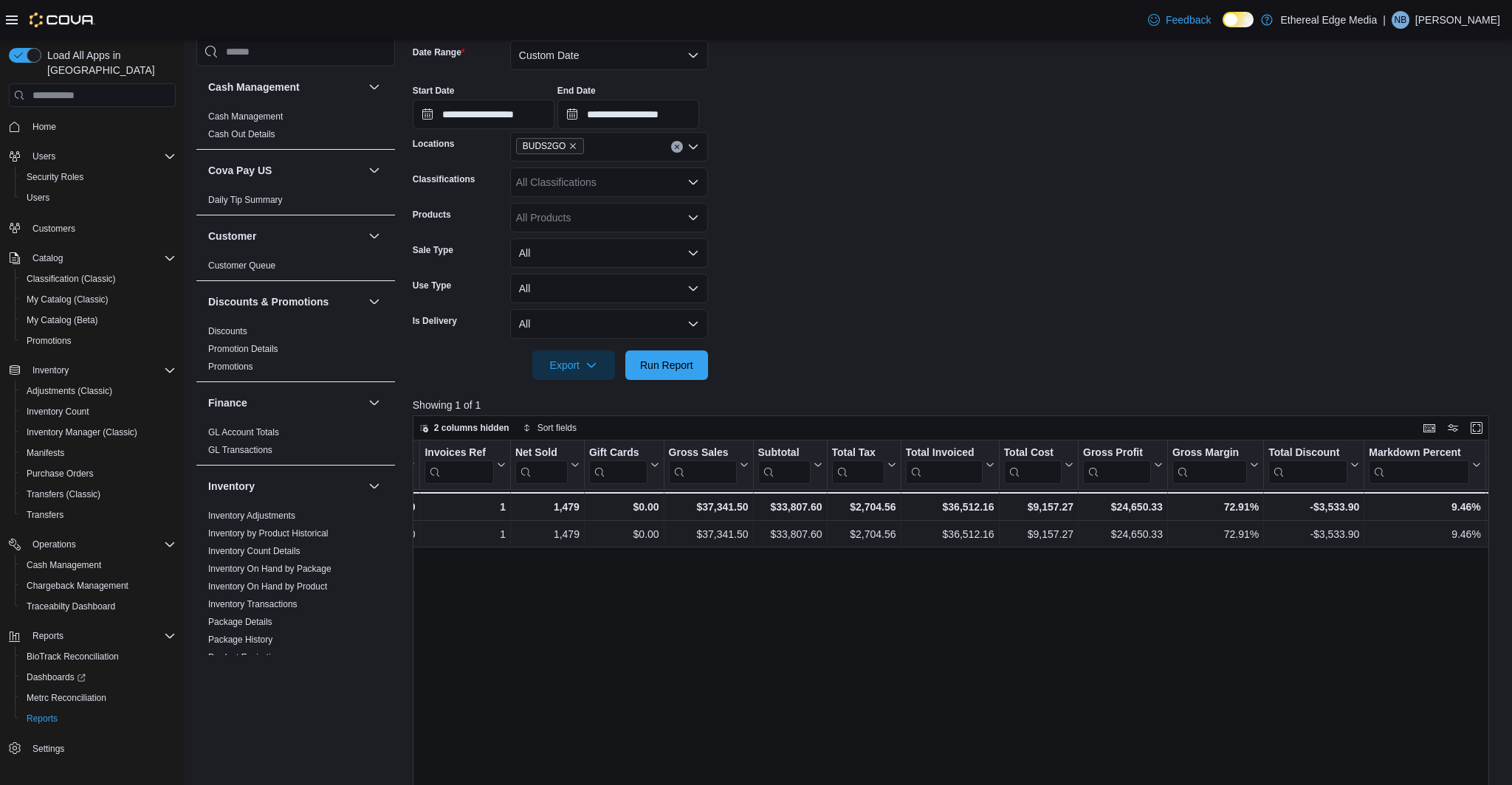
scroll to position [227, 0]
click at [573, 143] on icon "Remove BUDS2GO from selection in this group" at bounding box center [573, 147] width 9 height 9
click at [580, 256] on span "Gas House" at bounding box center [568, 258] width 52 height 15
drag, startPoint x: 682, startPoint y: 359, endPoint x: 693, endPoint y: 352, distance: 13.0
click at [682, 359] on span "Run Report" at bounding box center [666, 365] width 65 height 29
